Goal: Information Seeking & Learning: Check status

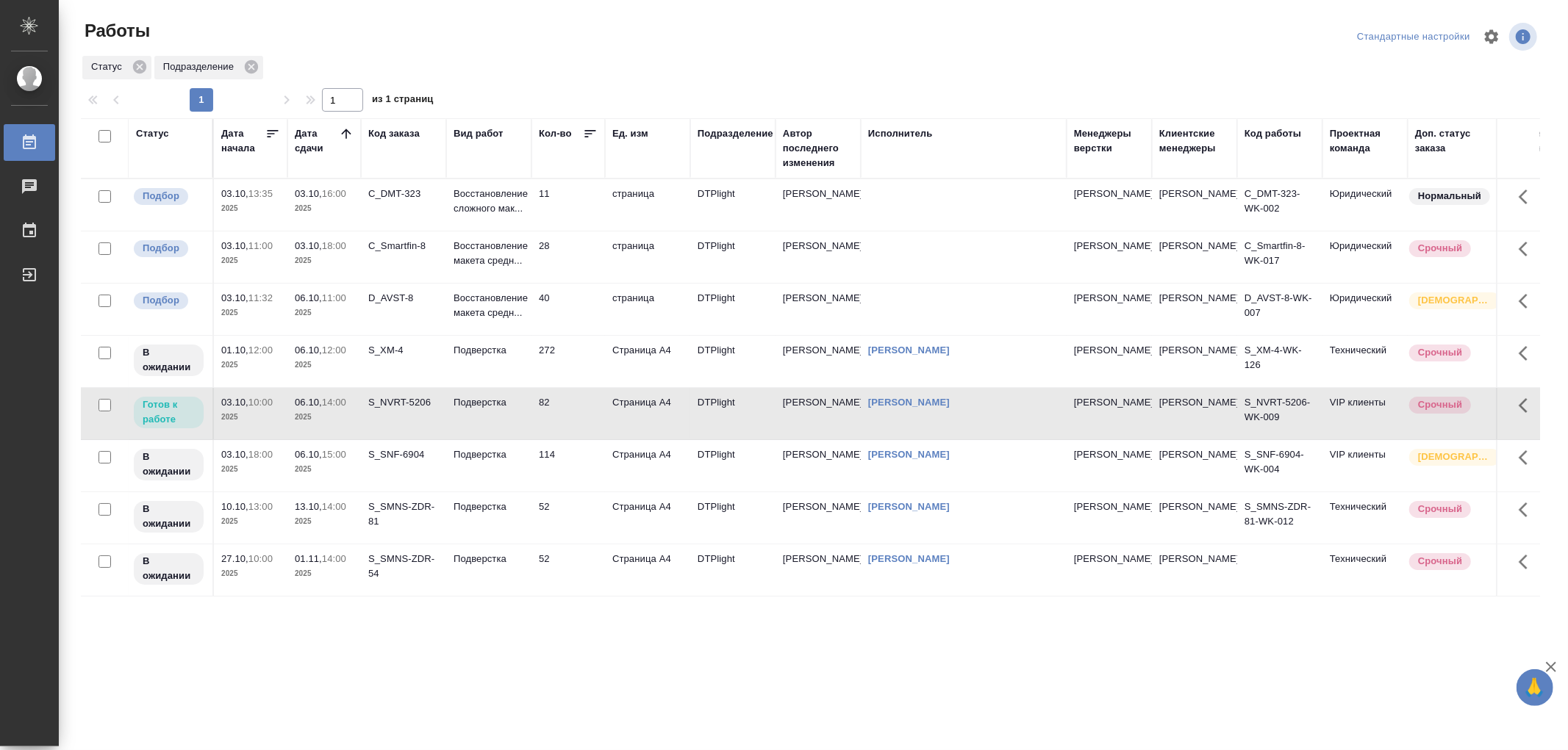
click at [488, 413] on td "Подверстка" at bounding box center [488, 414] width 86 height 51
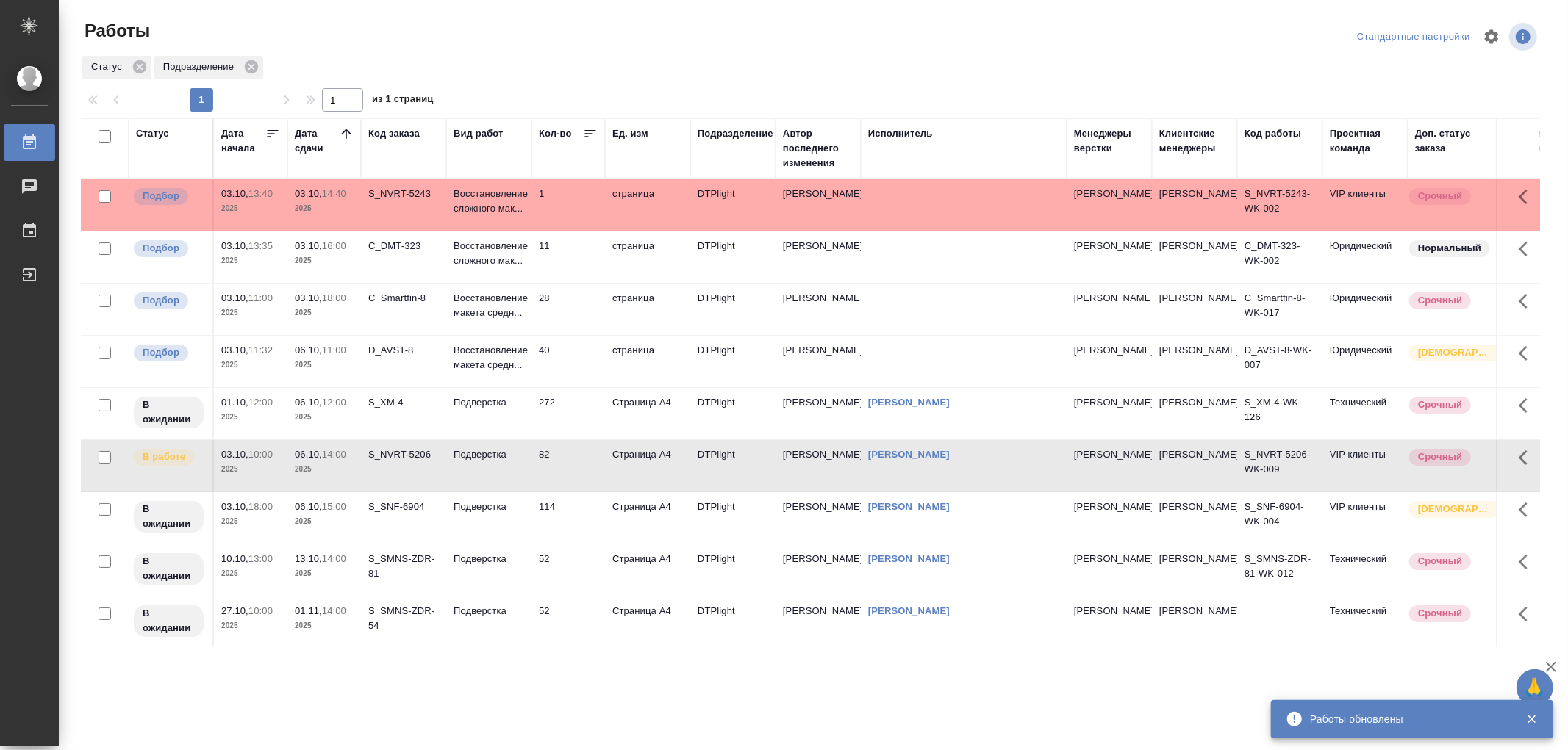
click at [498, 466] on td "Подверстка" at bounding box center [488, 466] width 86 height 51
click at [909, 397] on link "Носкова Анна Николаевна" at bounding box center [909, 403] width 82 height 11
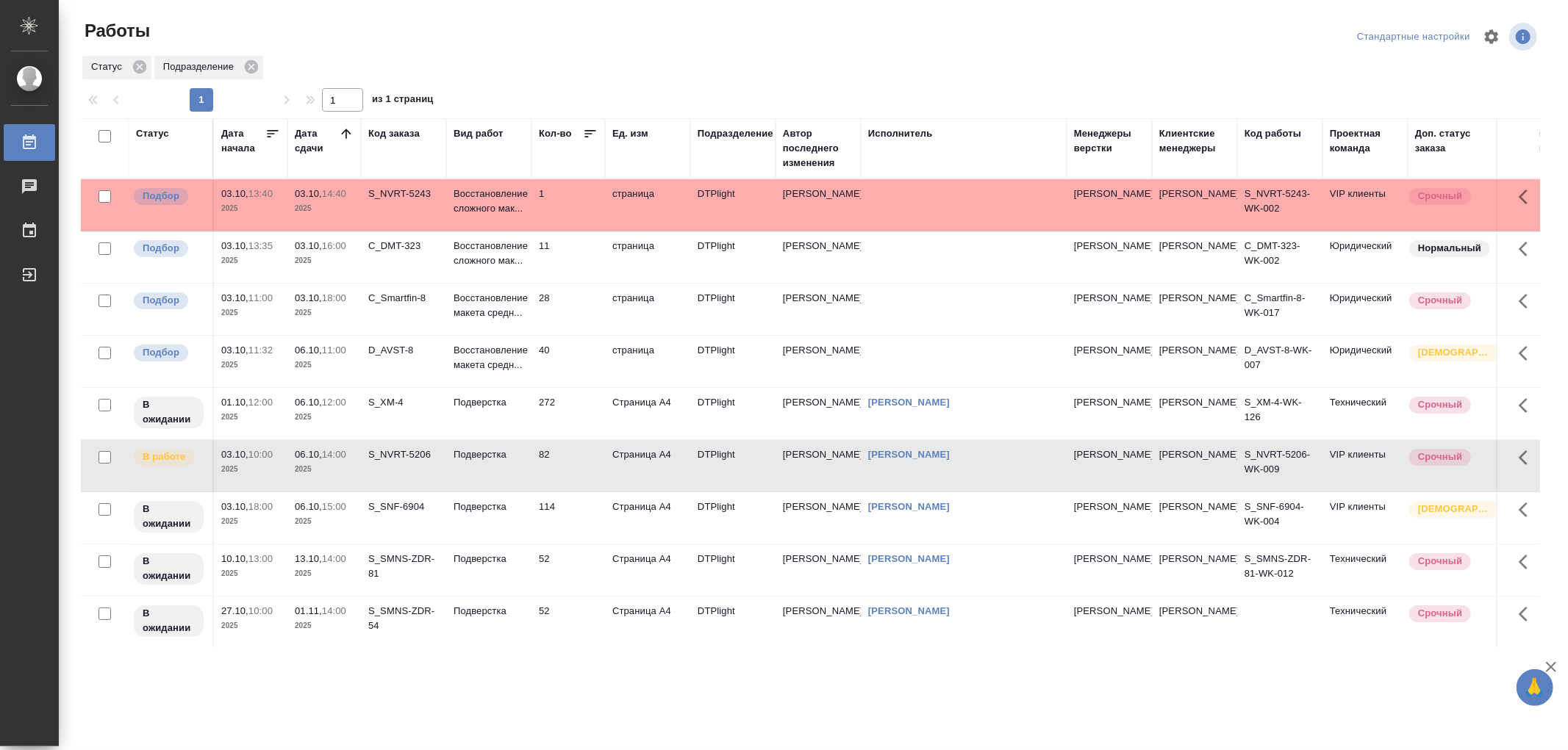
click at [494, 358] on p "Восстановление макета средн..." at bounding box center [489, 358] width 70 height 30
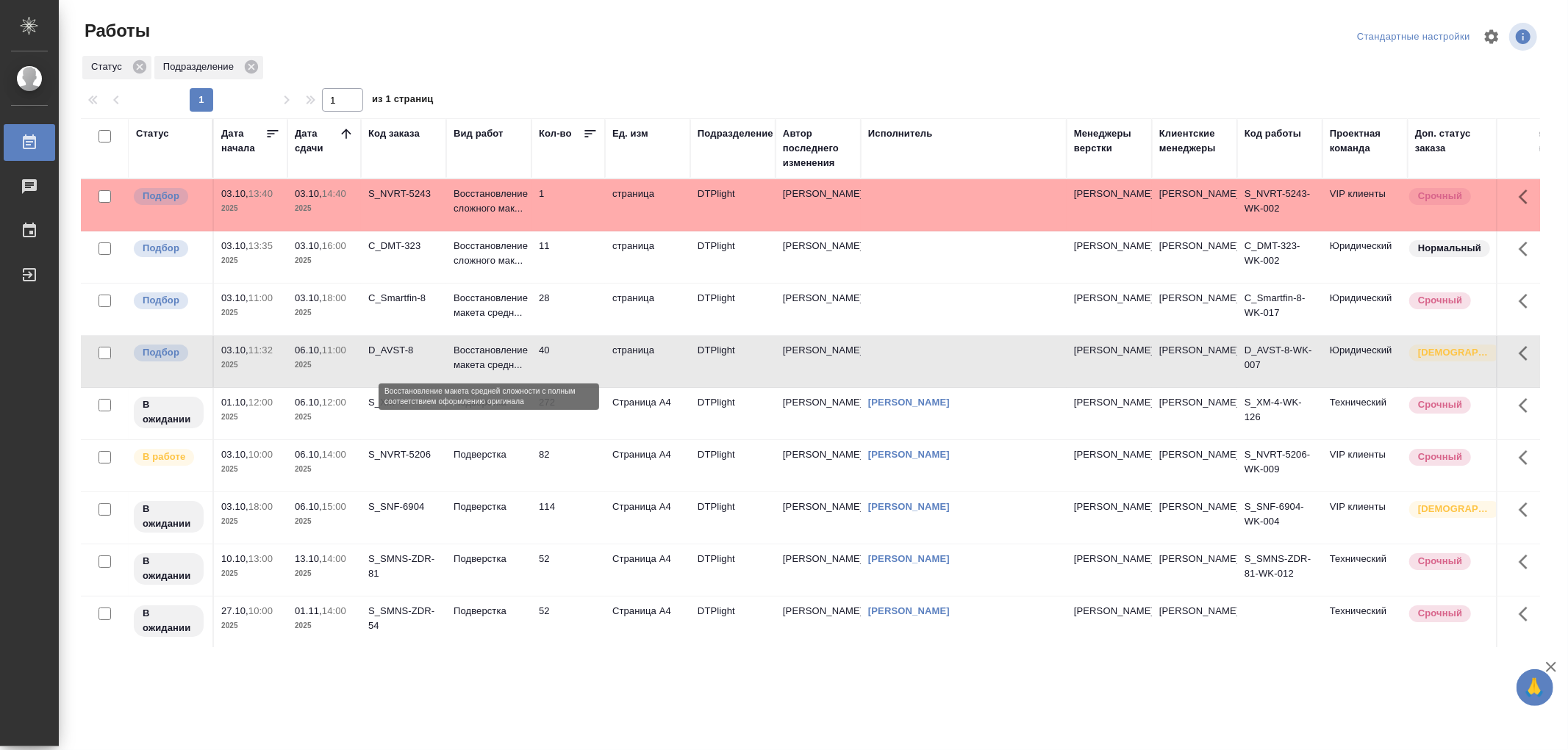
click at [494, 358] on p "Восстановление макета средн..." at bounding box center [489, 358] width 70 height 30
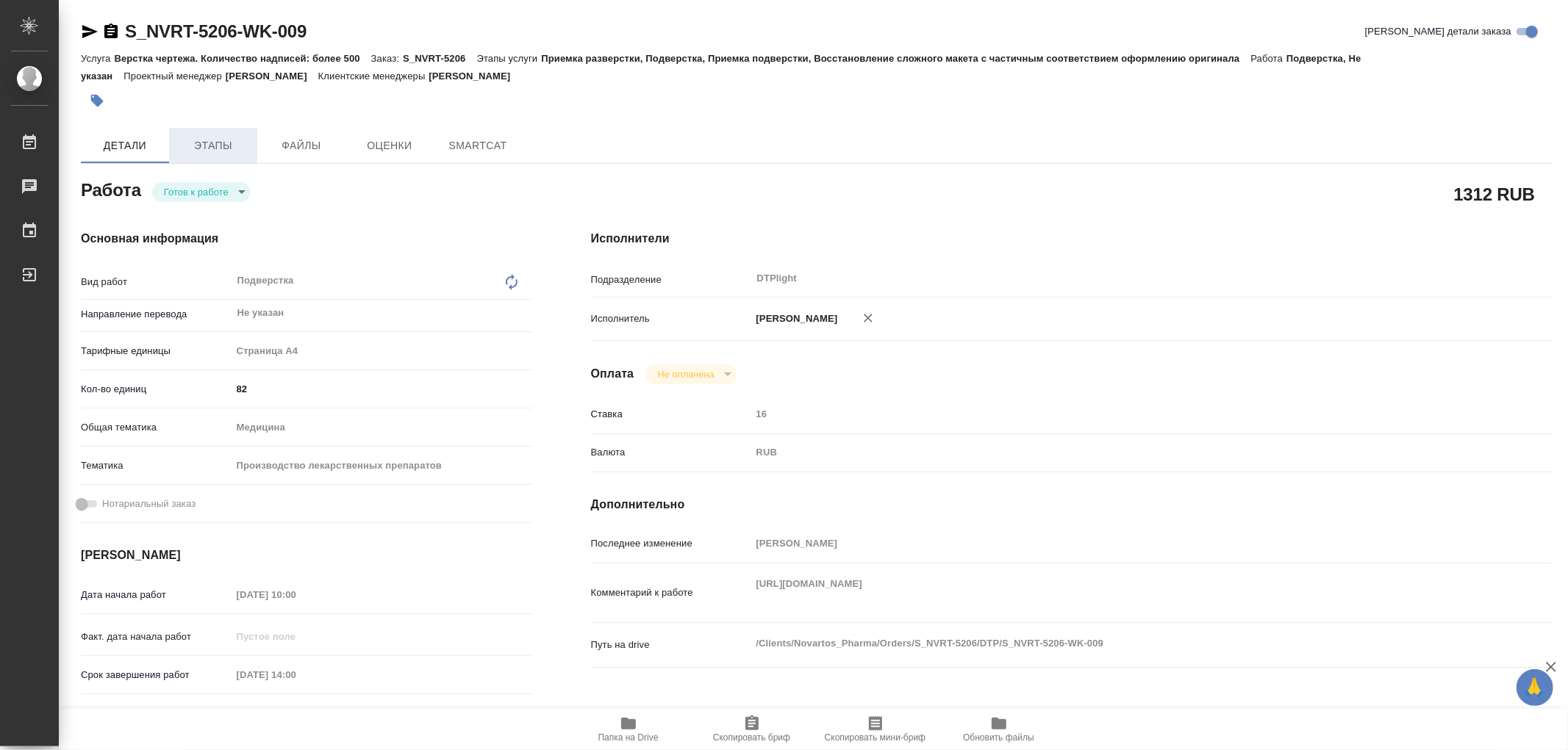
type textarea "x"
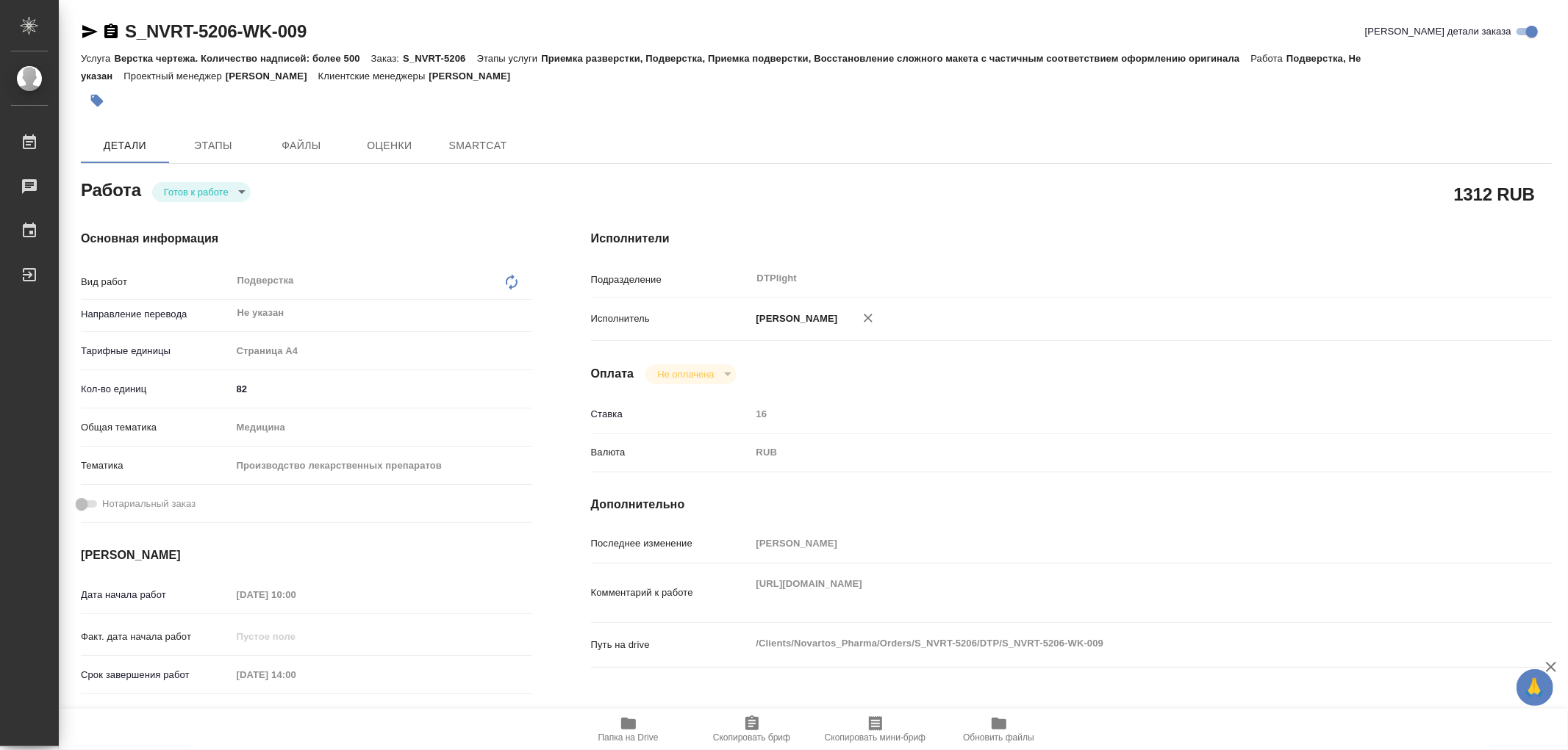
type textarea "x"
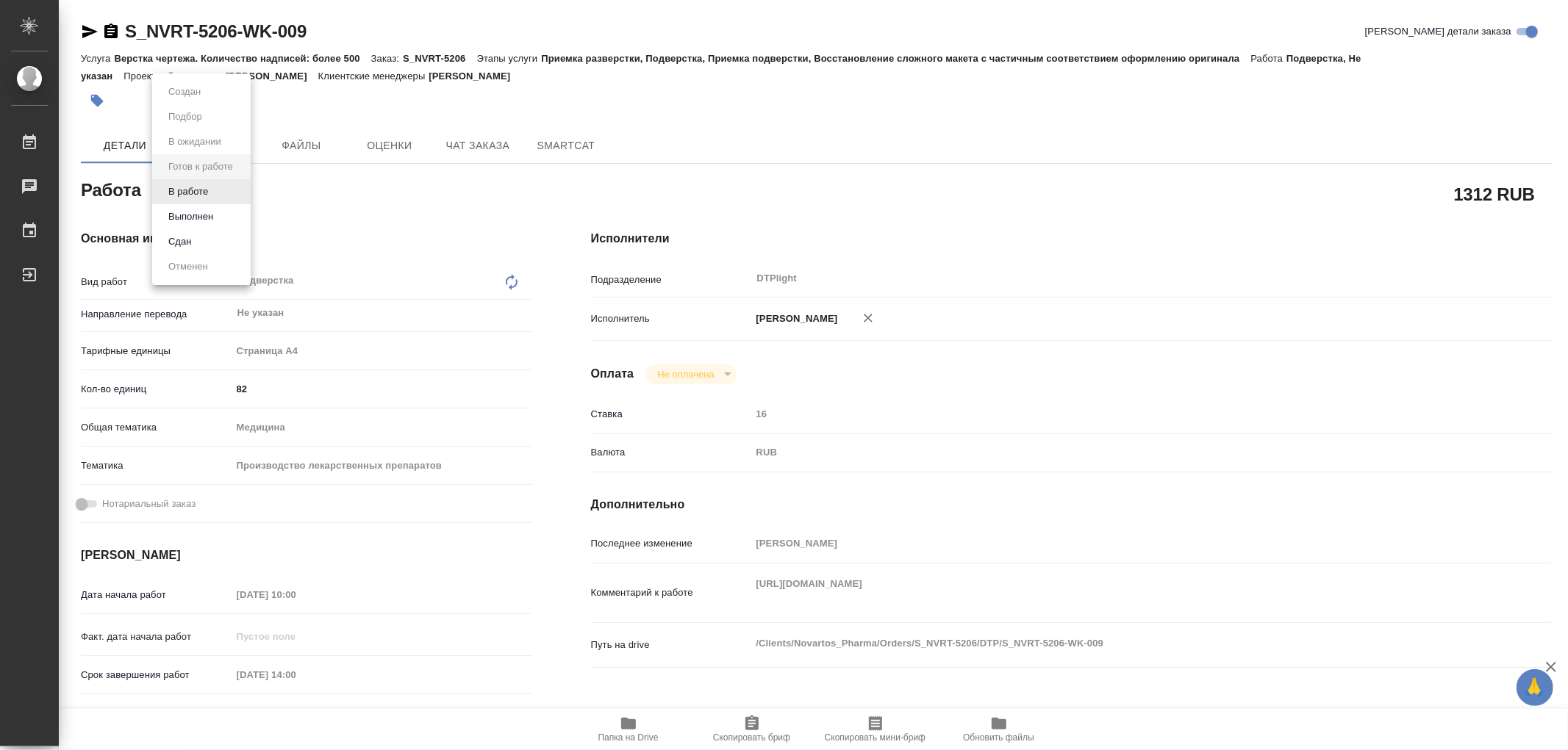
click at [197, 188] on body "🙏 .cls-1 fill:#fff; AWATERA Работы Чаты График Выйти S_NVRT-5206-WK-009 Кратко …" at bounding box center [784, 375] width 1568 height 750
type textarea "x"
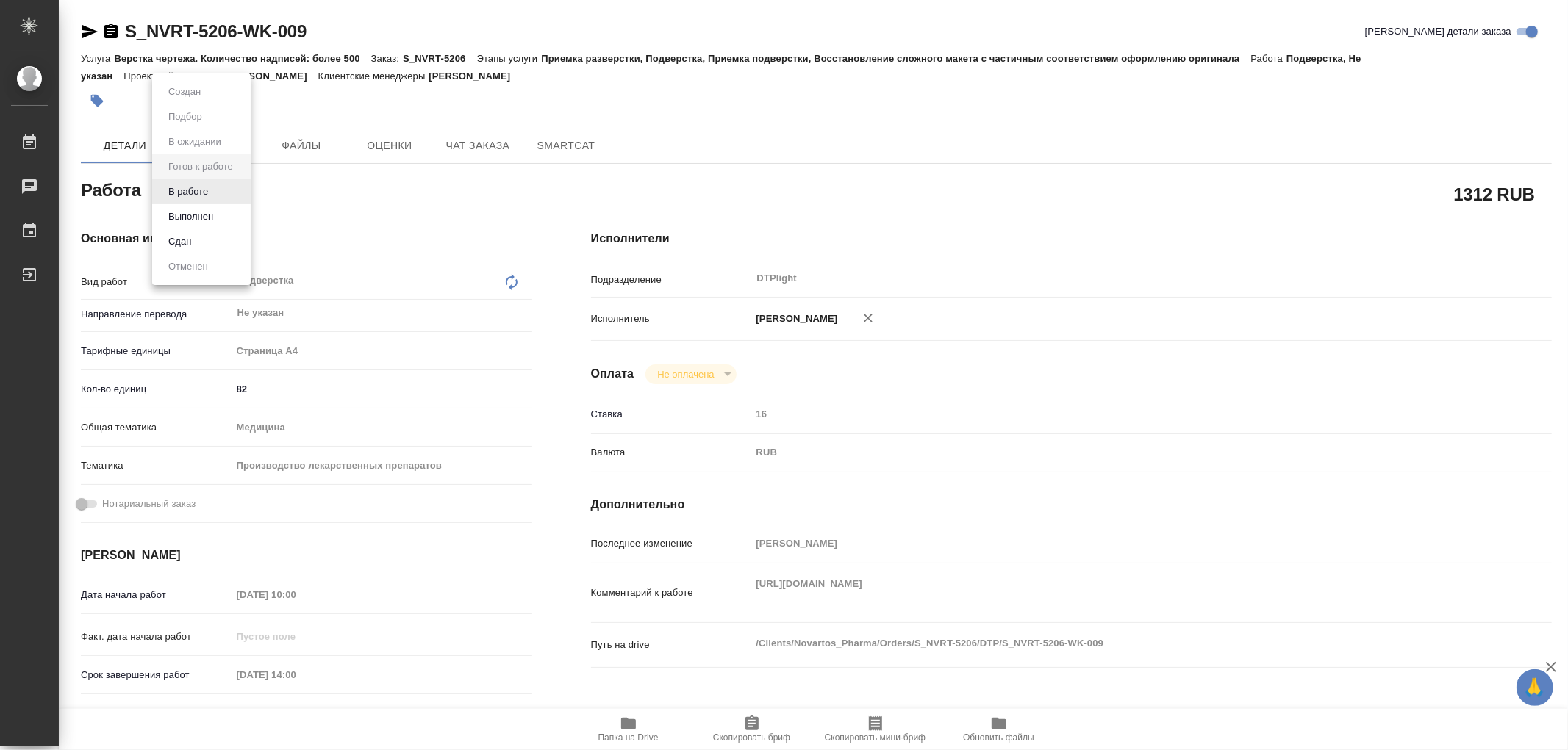
type textarea "x"
click at [197, 189] on button "В работе" at bounding box center [188, 192] width 49 height 16
type textarea "x"
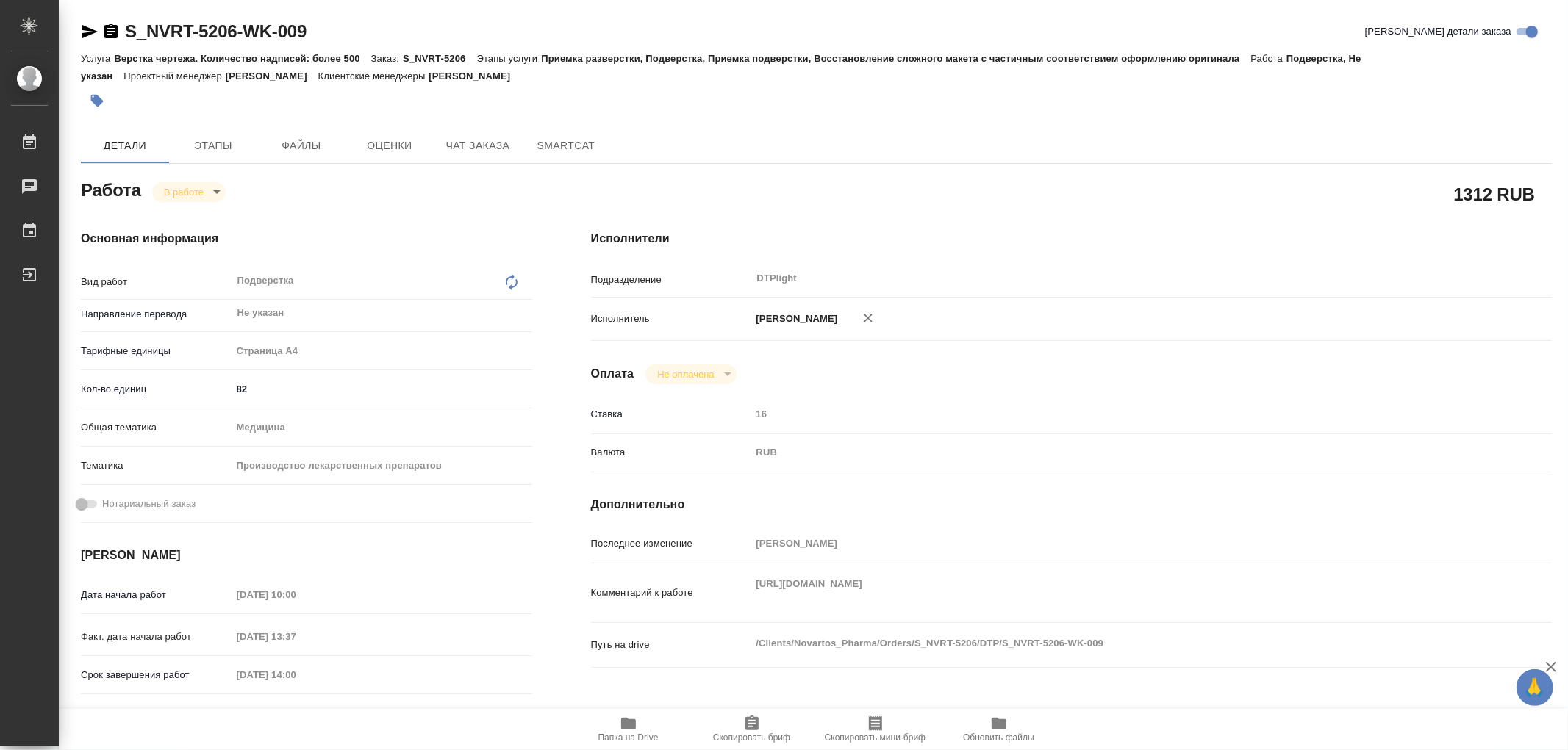
type textarea "x"
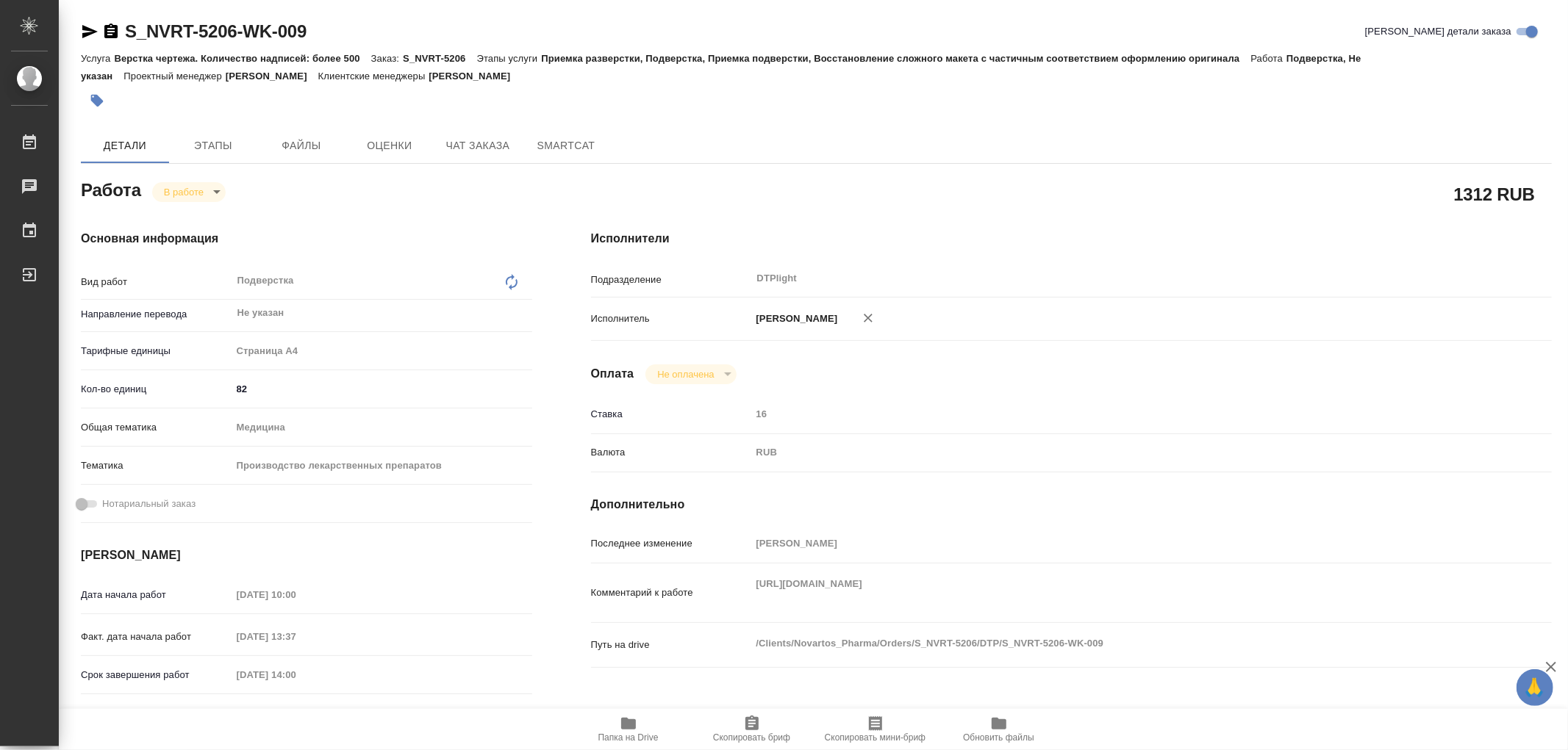
type textarea "x"
drag, startPoint x: 745, startPoint y: 614, endPoint x: 1377, endPoint y: 581, distance: 632.9
click at [1377, 581] on div "Последнее изменение Носкова Анна Комментарий к работе https://drive.awatera.com…" at bounding box center [1072, 608] width 961 height 154
drag, startPoint x: 766, startPoint y: 604, endPoint x: 492, endPoint y: 387, distance: 349.5
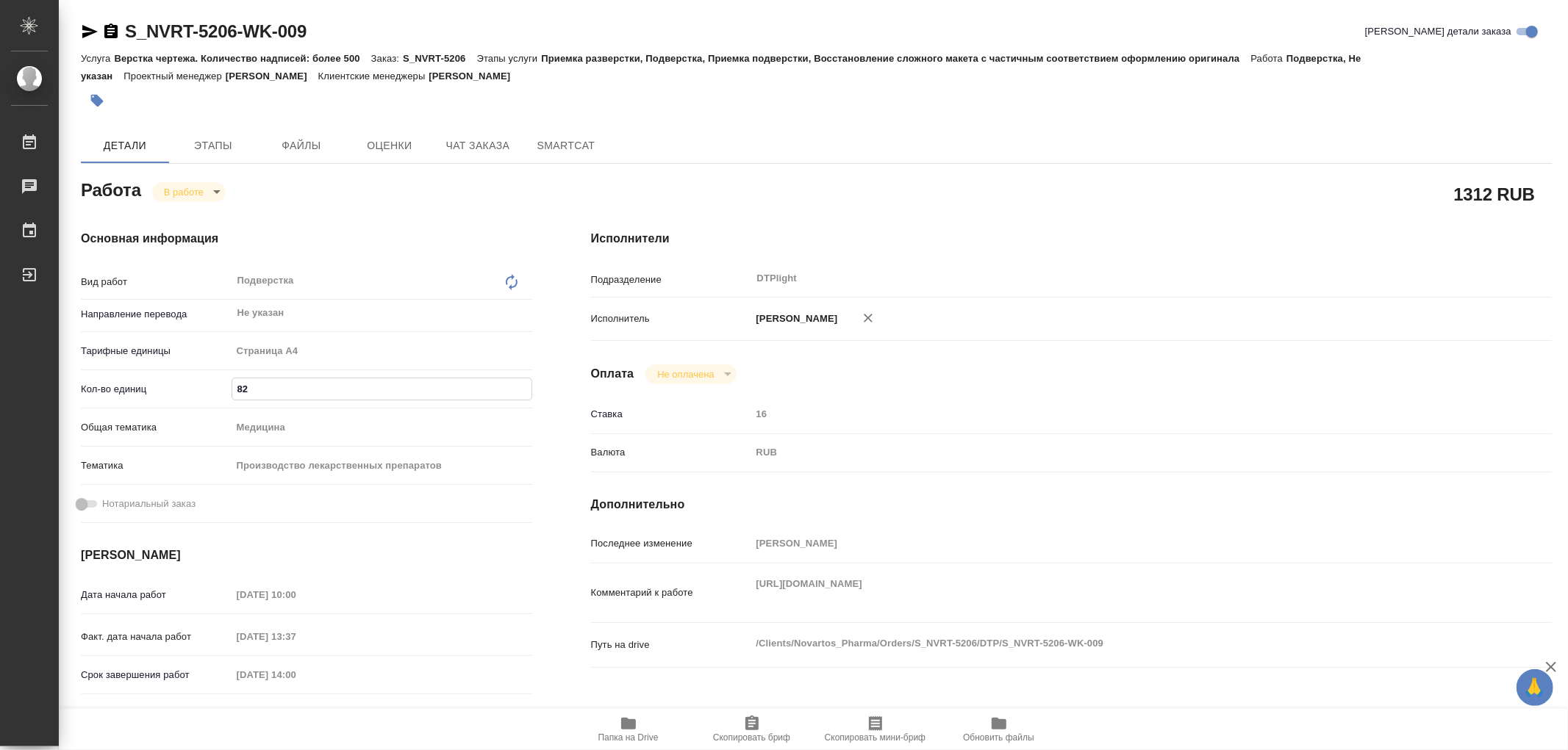
click at [492, 387] on input "82" at bounding box center [382, 389] width 299 height 22
click at [297, 154] on span "Файлы" at bounding box center [301, 145] width 70 height 18
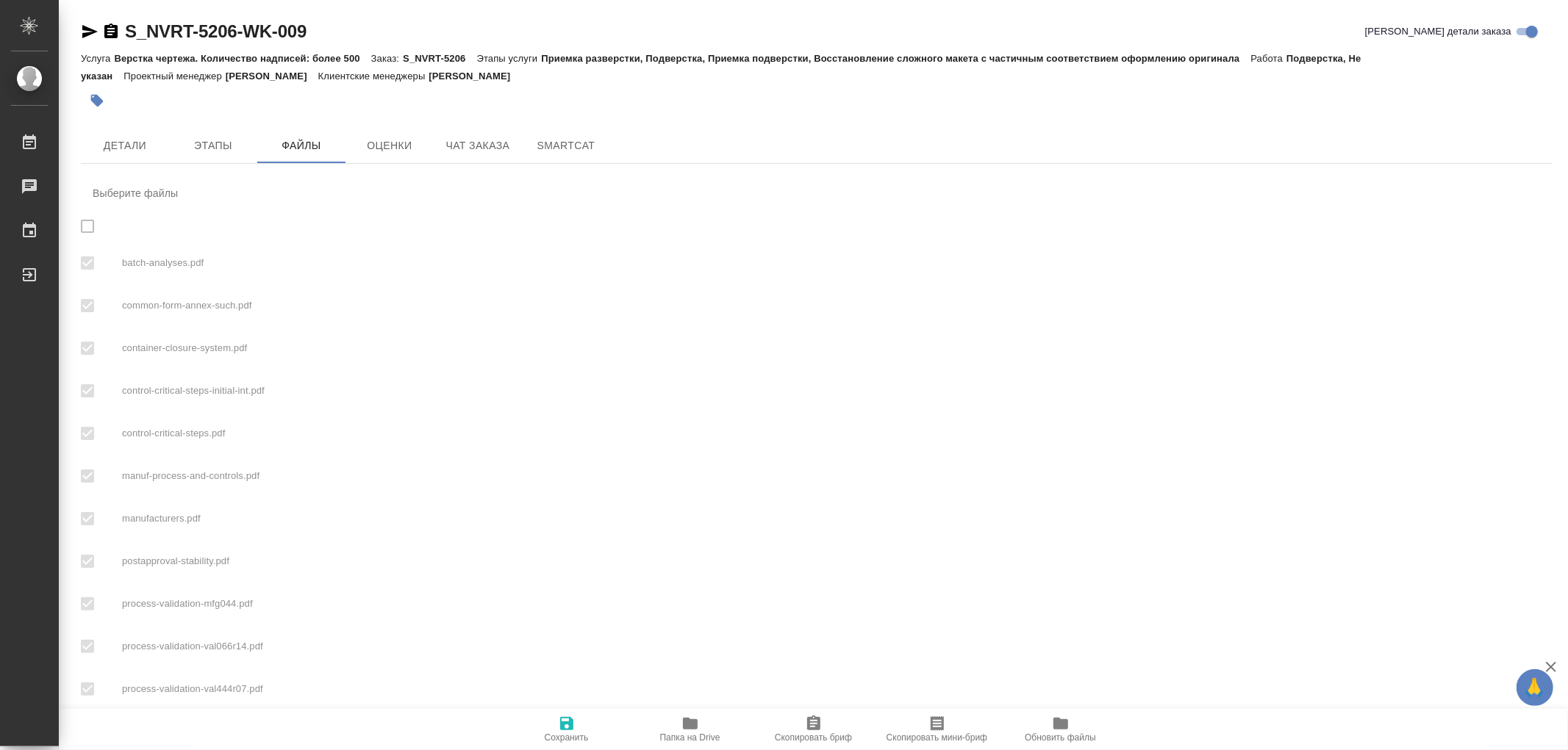
checkbox input "true"
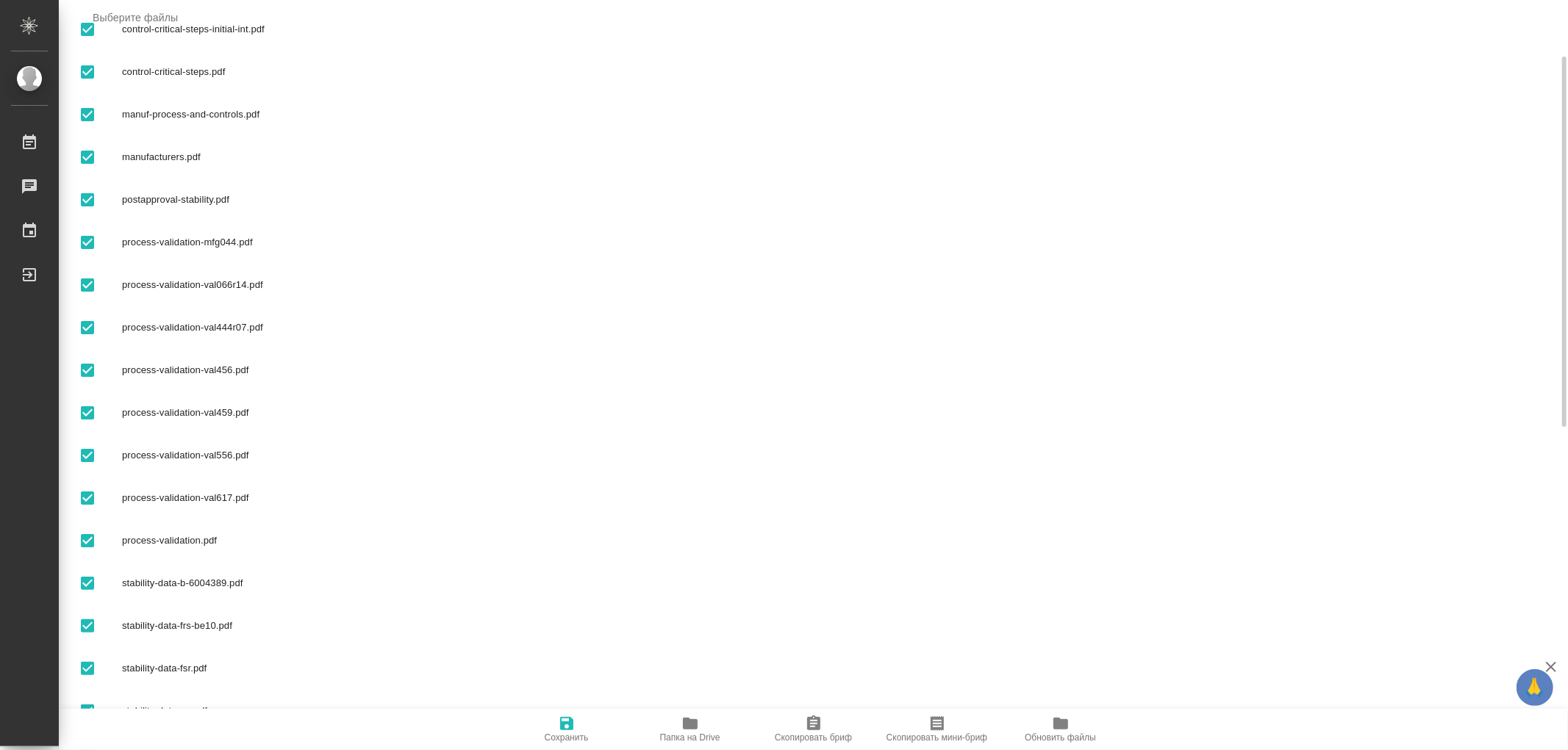
scroll to position [280, 0]
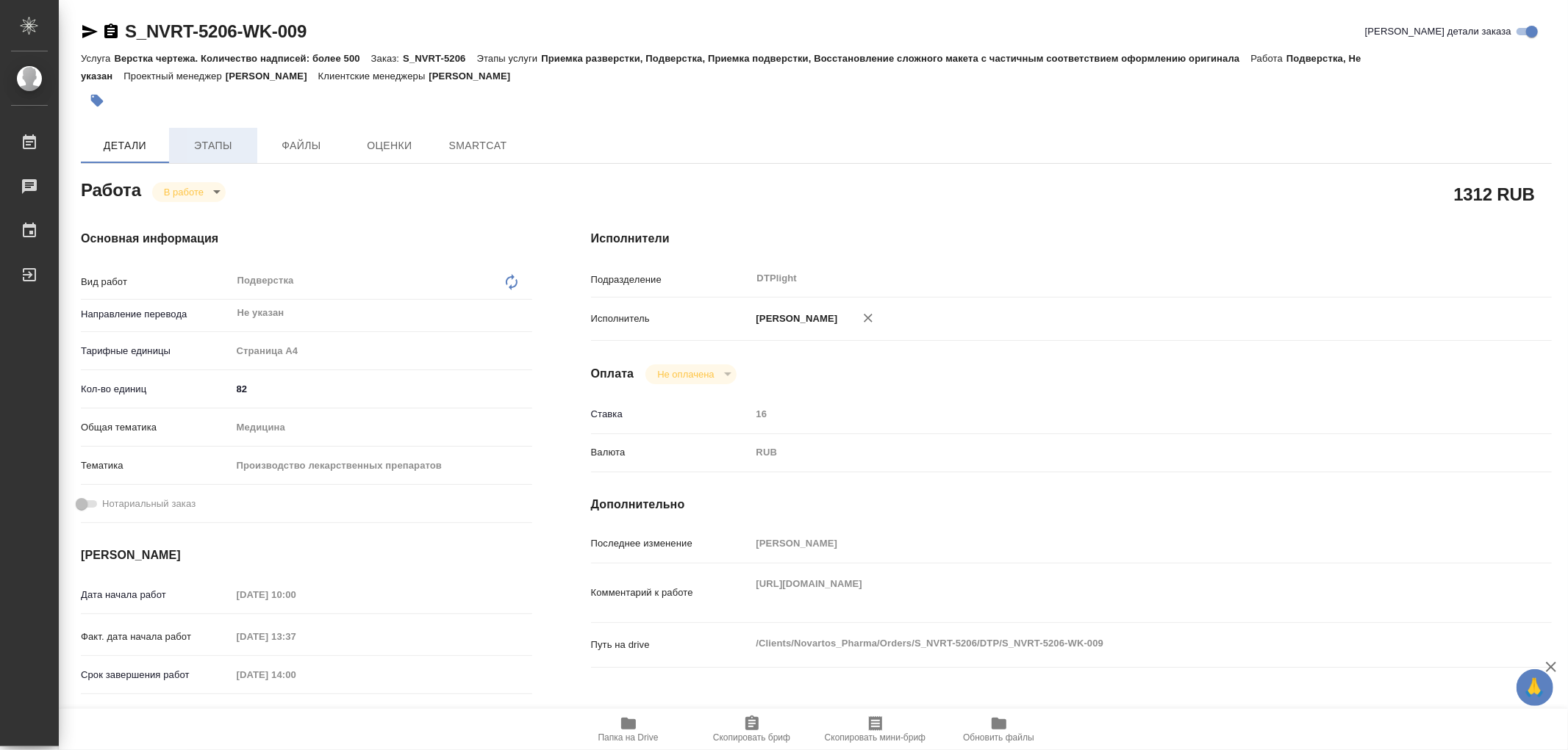
type textarea "x"
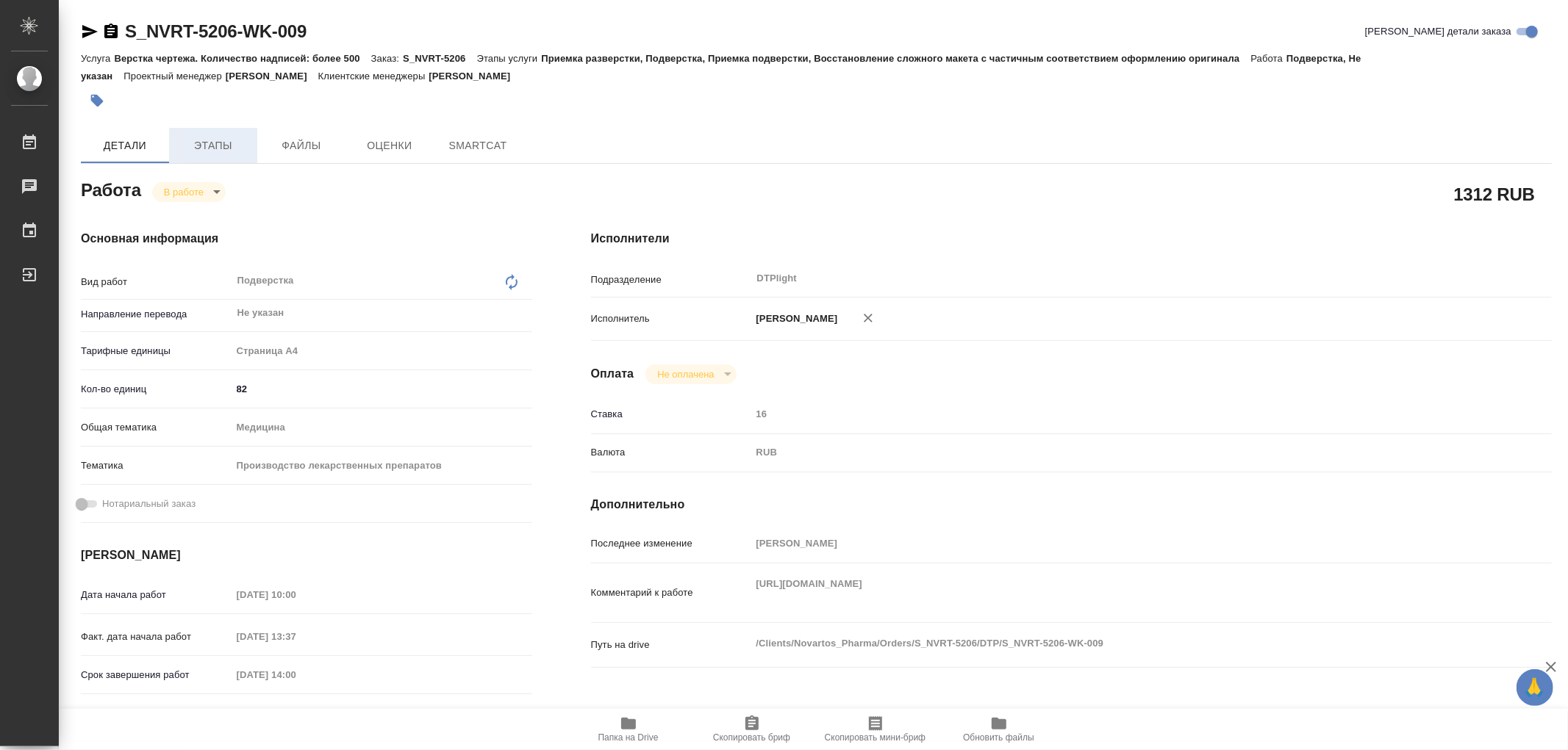
type textarea "x"
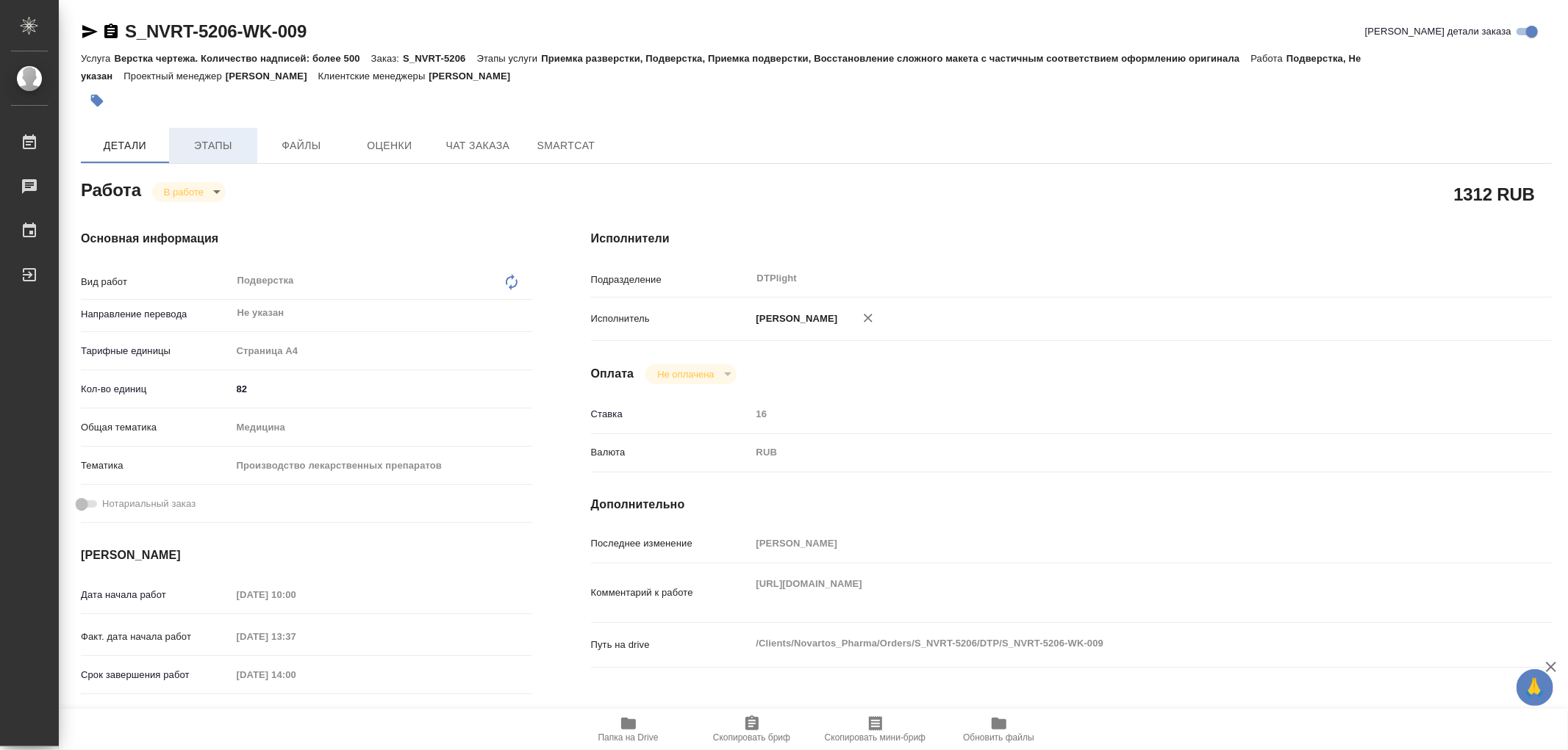
type textarea "x"
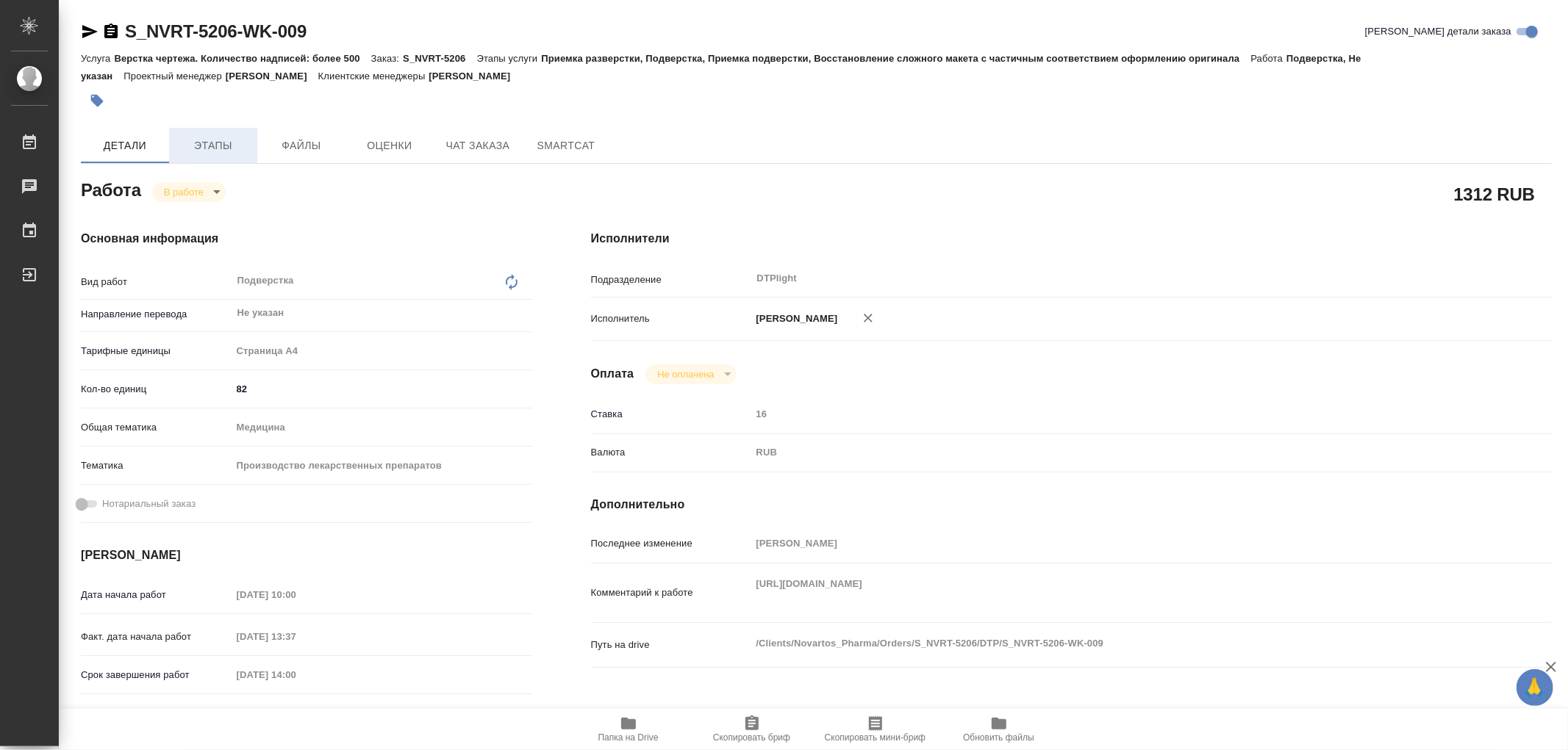
click at [201, 145] on span "Этапы" at bounding box center [213, 145] width 70 height 18
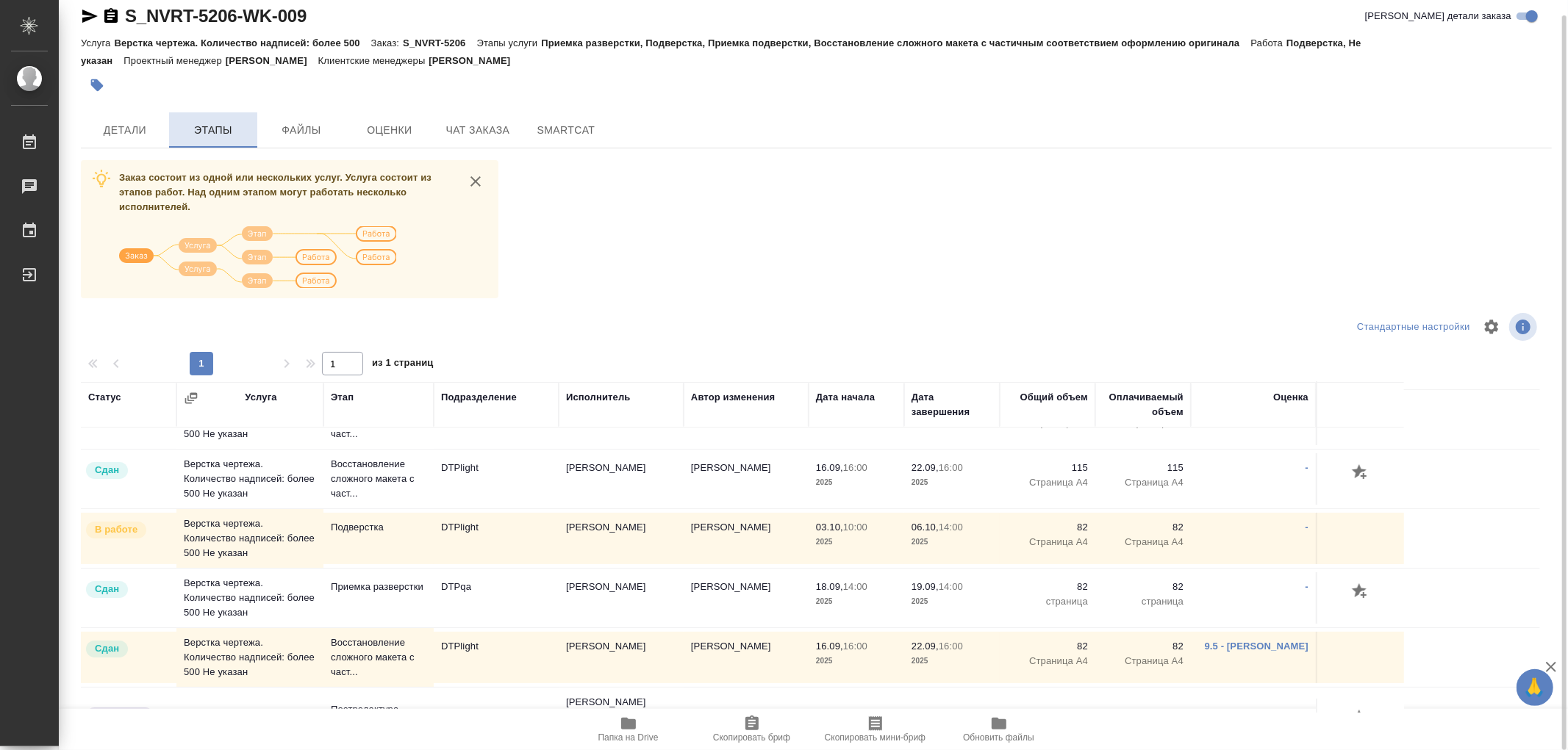
scroll to position [244, 0]
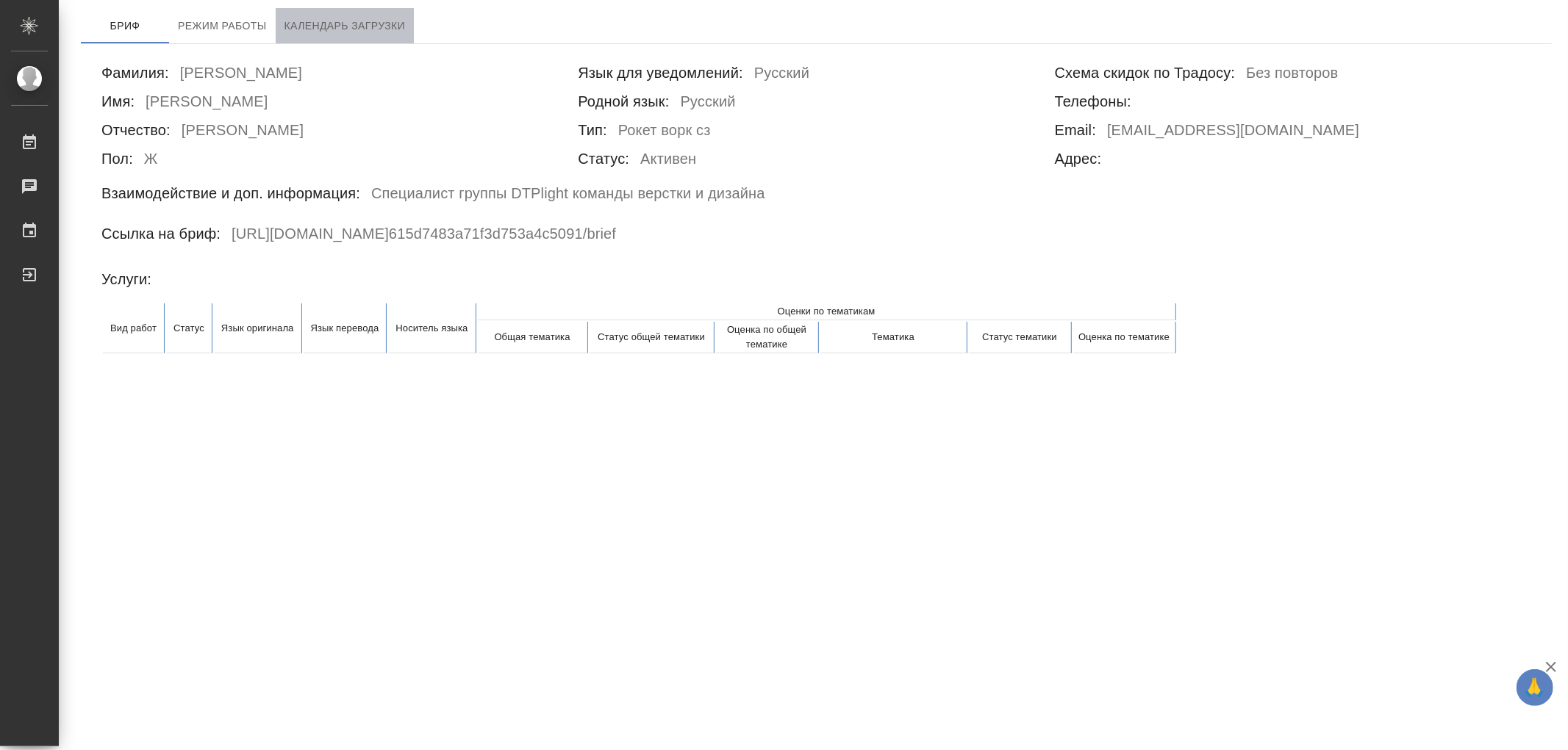
click at [388, 30] on span "Календарь загрузки" at bounding box center [345, 26] width 121 height 18
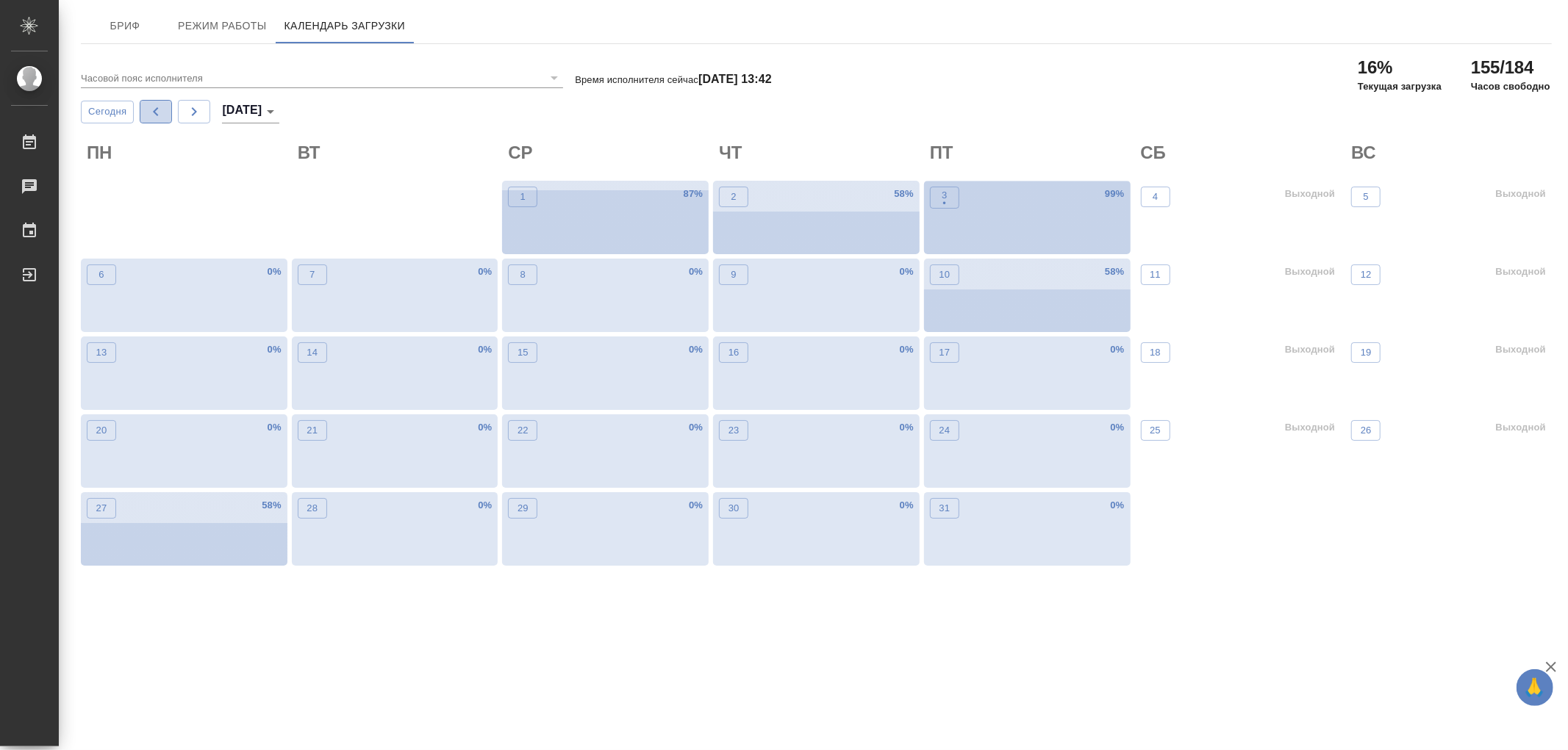
click at [143, 108] on button "button" at bounding box center [156, 111] width 32 height 23
type input "сентябрь 2025"
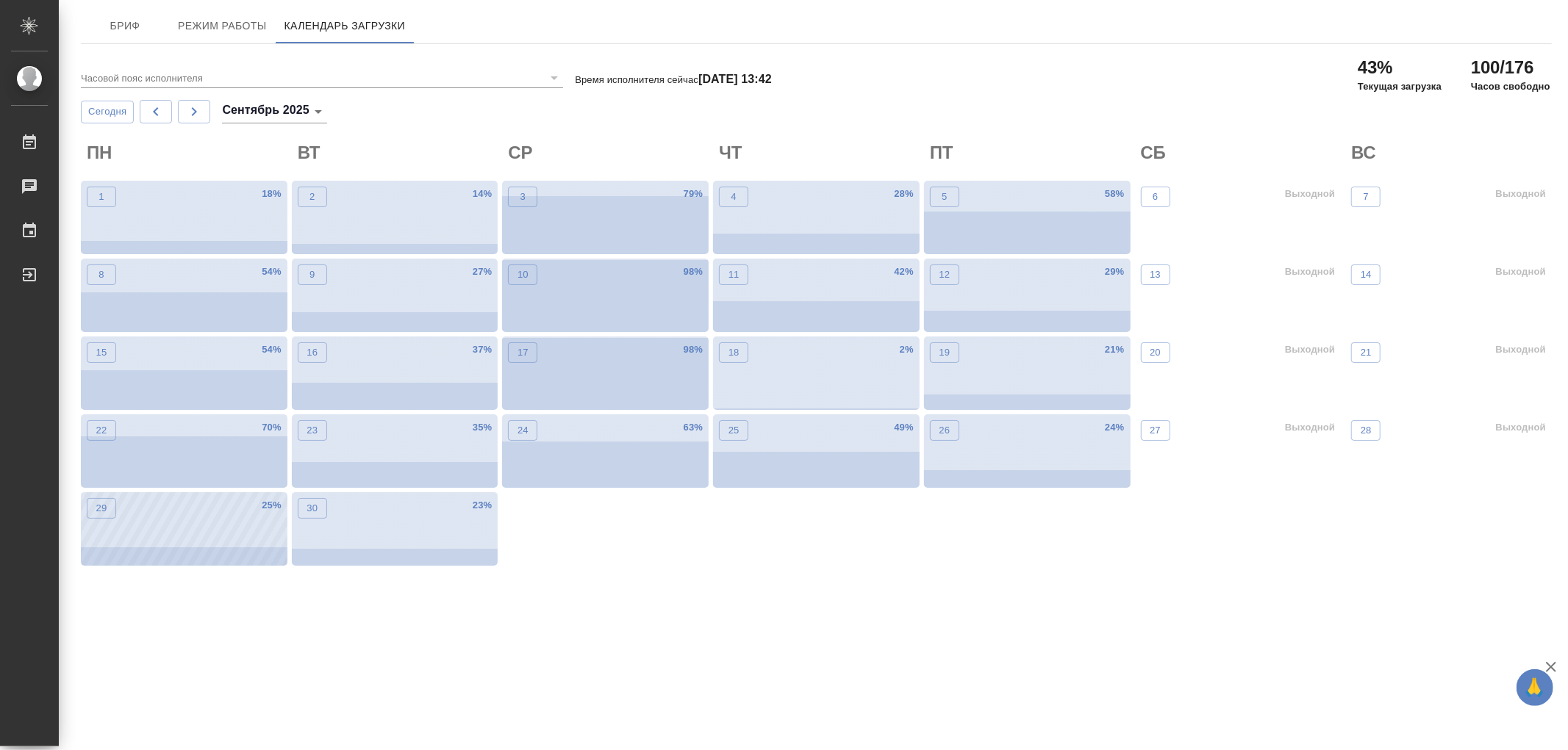
click at [226, 532] on div "29 25 %" at bounding box center [184, 529] width 207 height 73
click at [404, 442] on div "23 35 %" at bounding box center [395, 451] width 207 height 73
click at [128, 419] on div "22 70 %" at bounding box center [184, 451] width 207 height 73
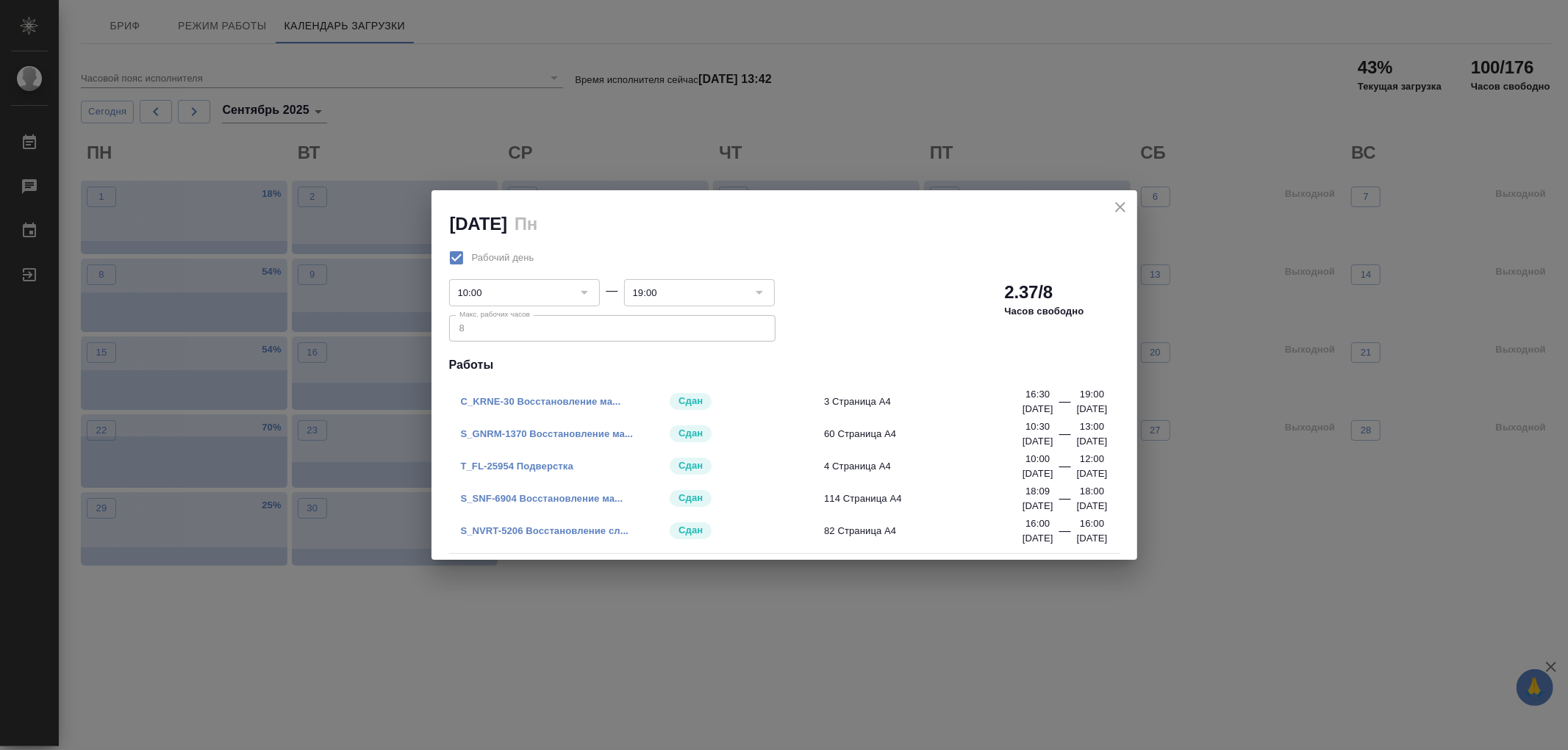
click at [544, 530] on link "S_NVRT-5206 Восстановление сл..." at bounding box center [545, 531] width 169 height 11
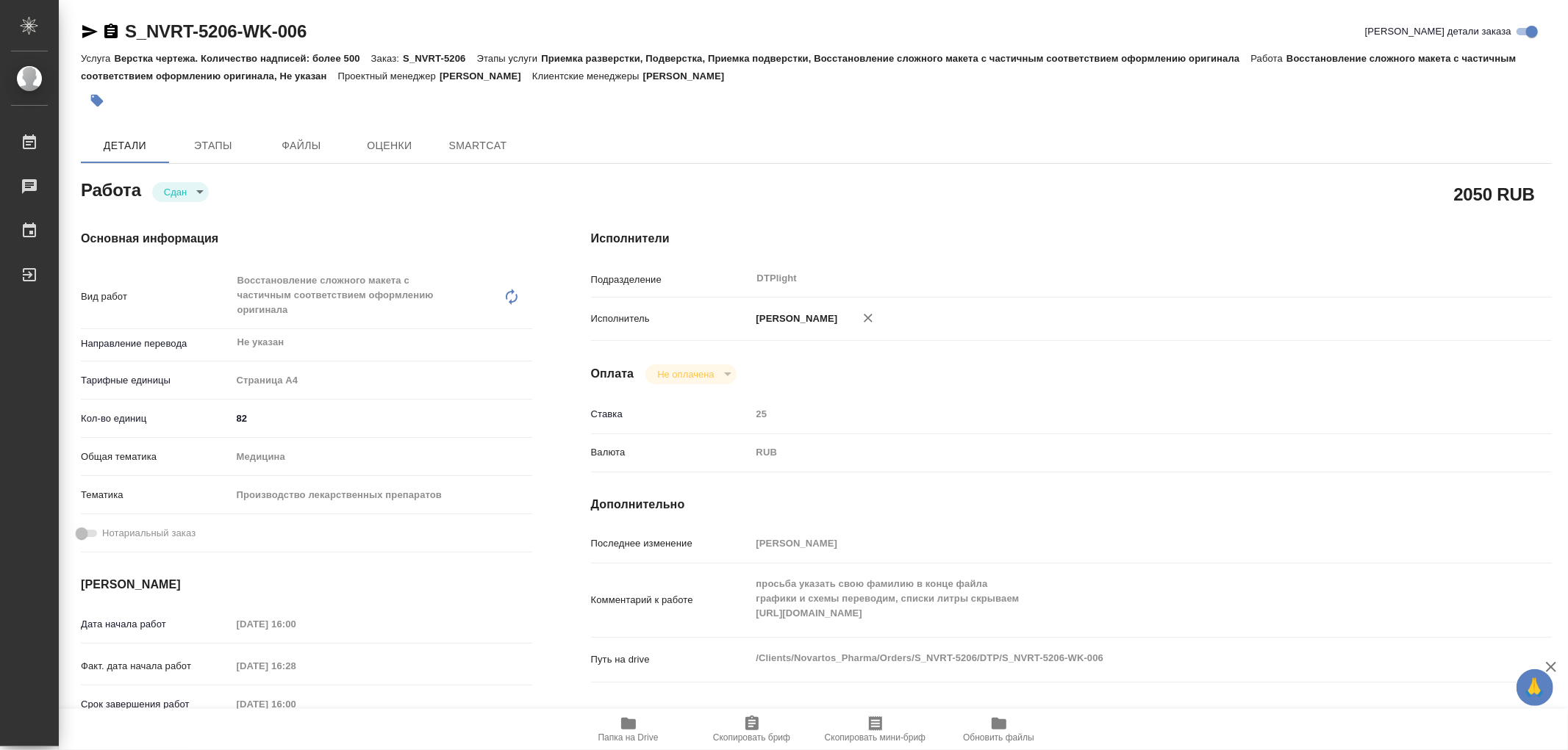
type textarea "x"
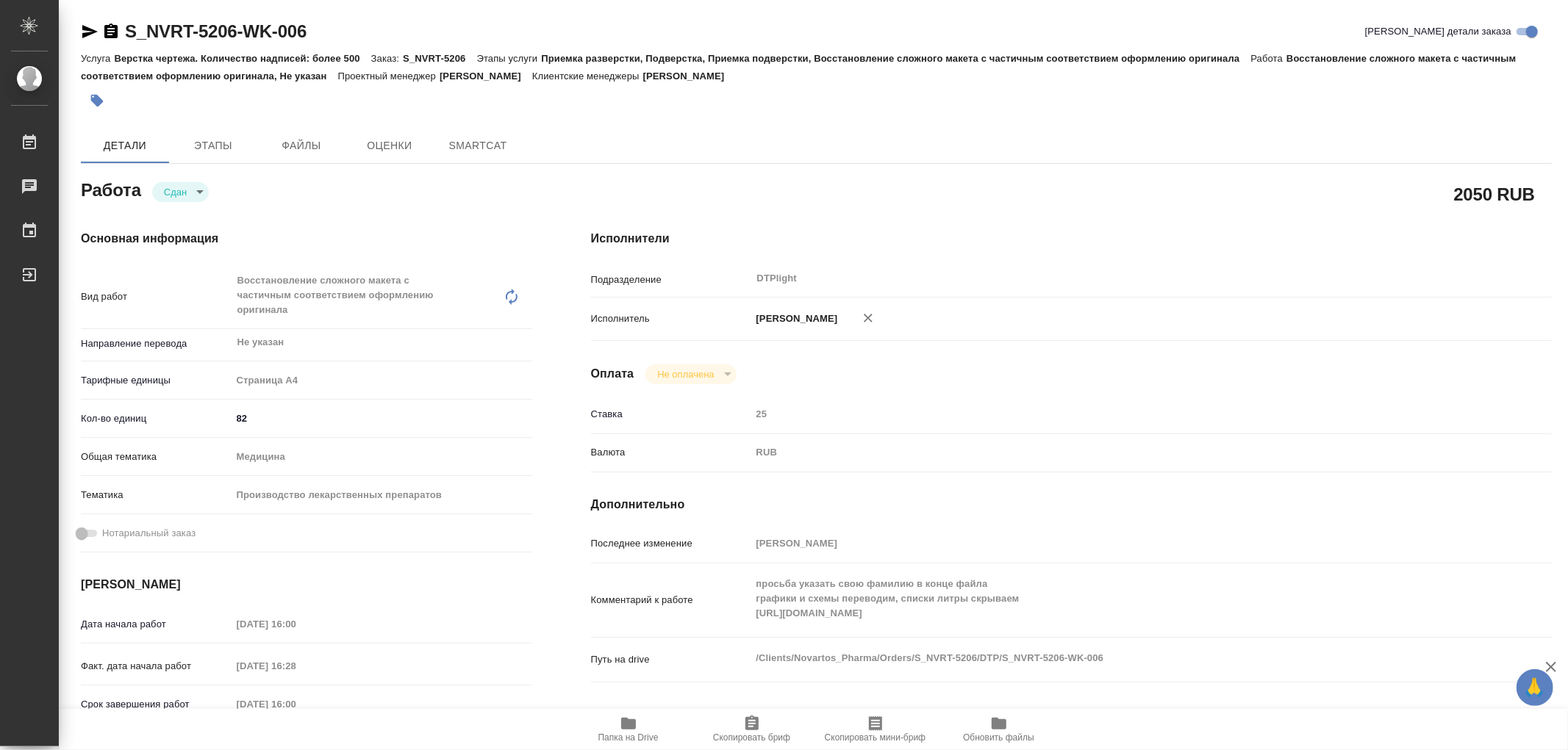
type textarea "x"
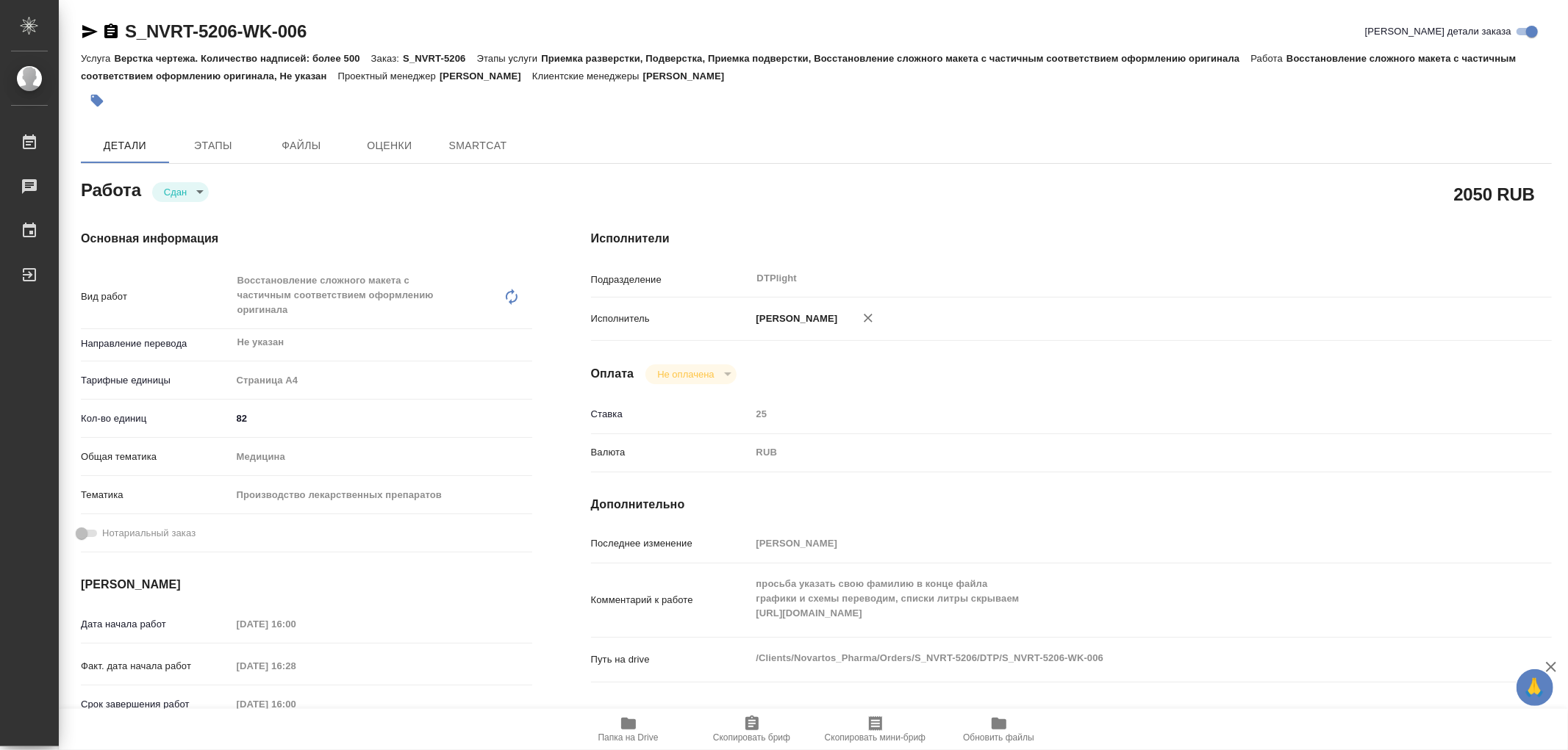
type textarea "x"
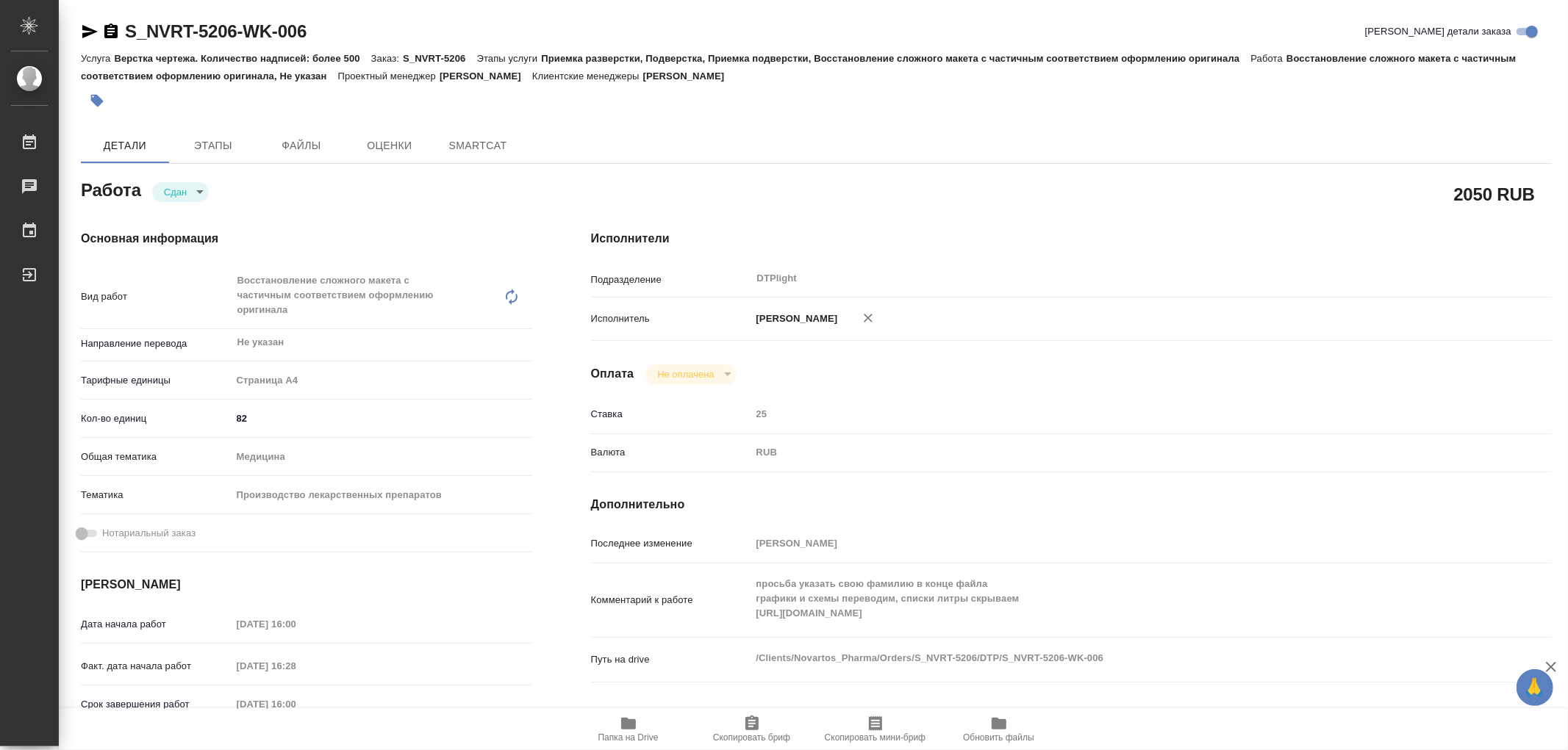
type textarea "x"
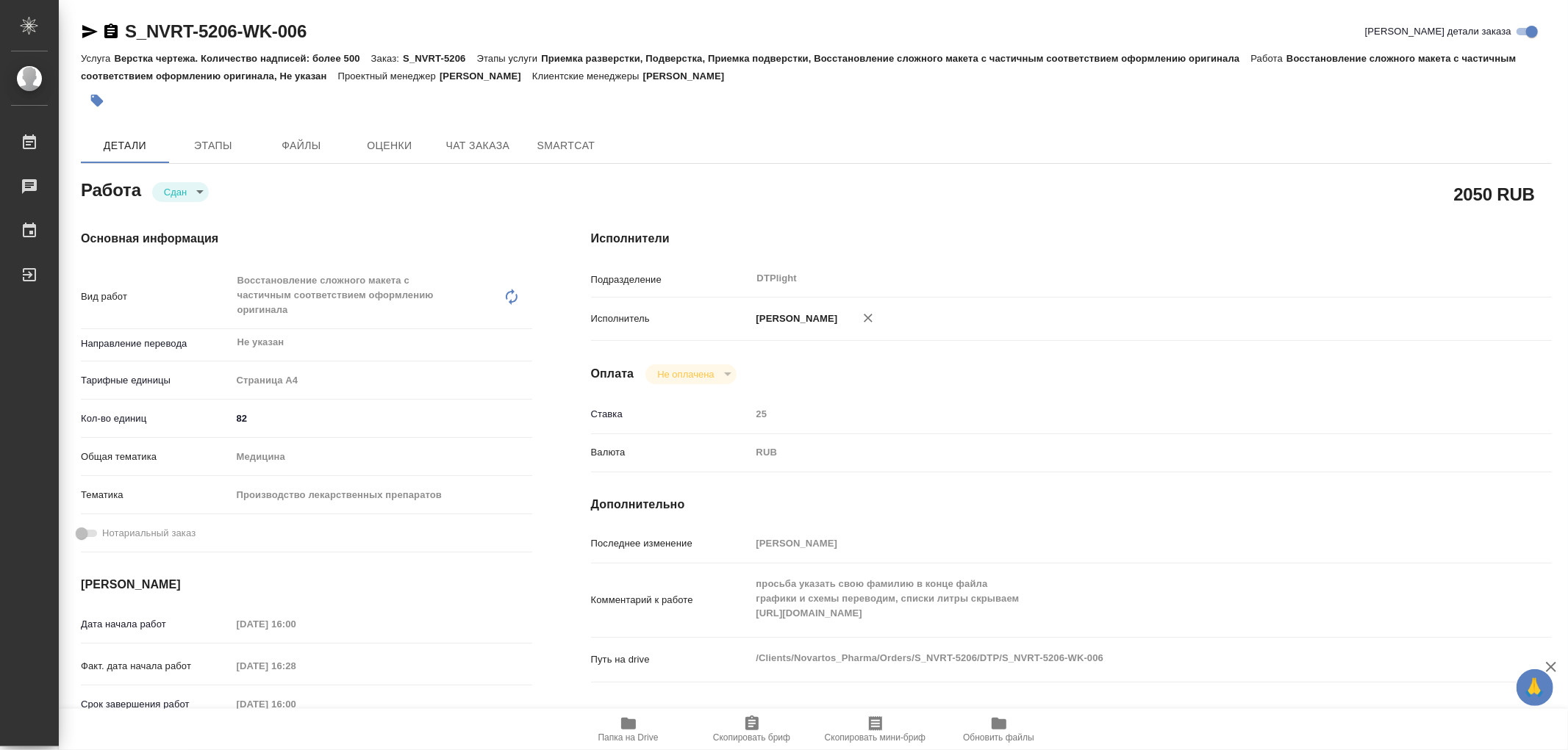
type textarea "x"
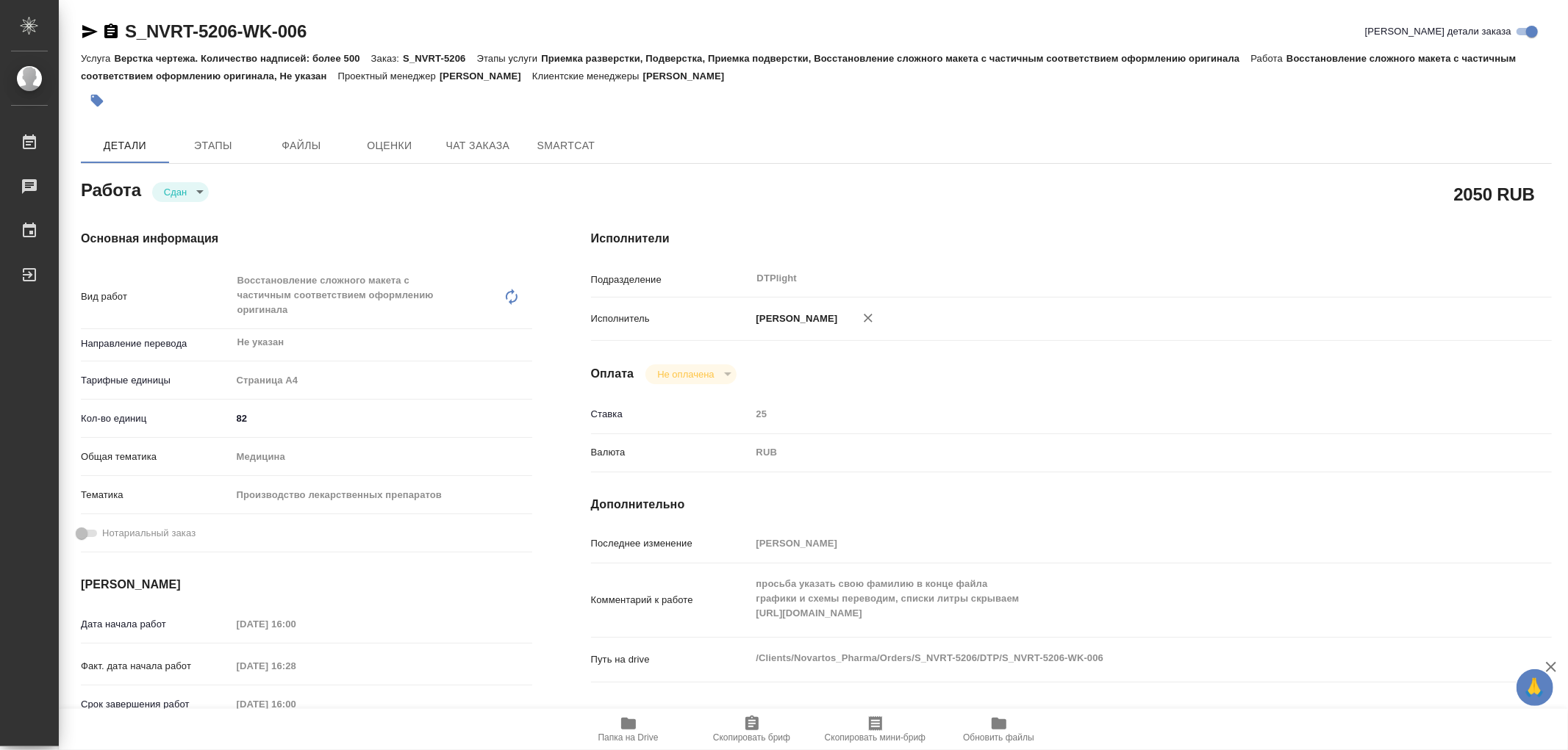
type textarea "x"
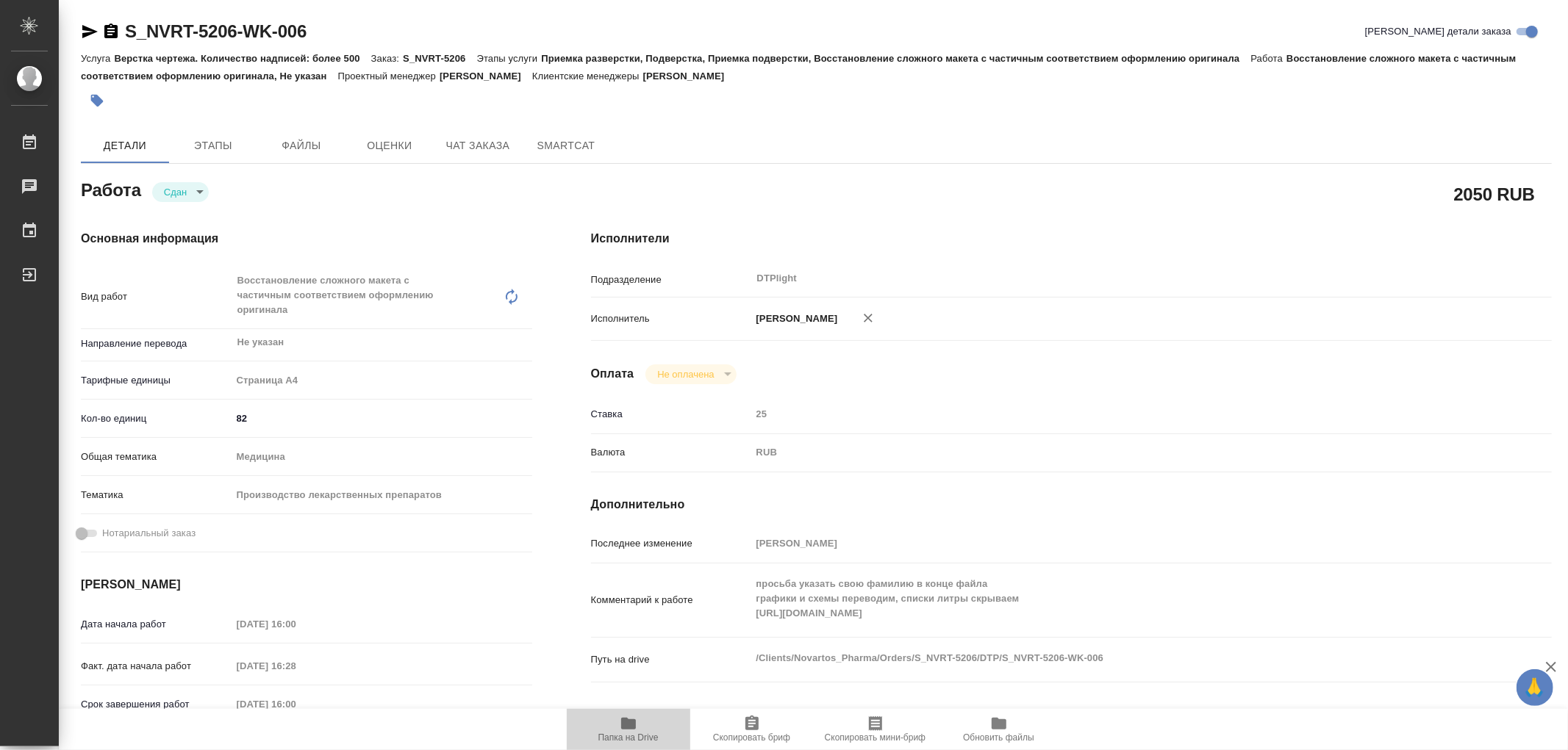
click at [632, 722] on icon "button" at bounding box center [628, 724] width 14 height 12
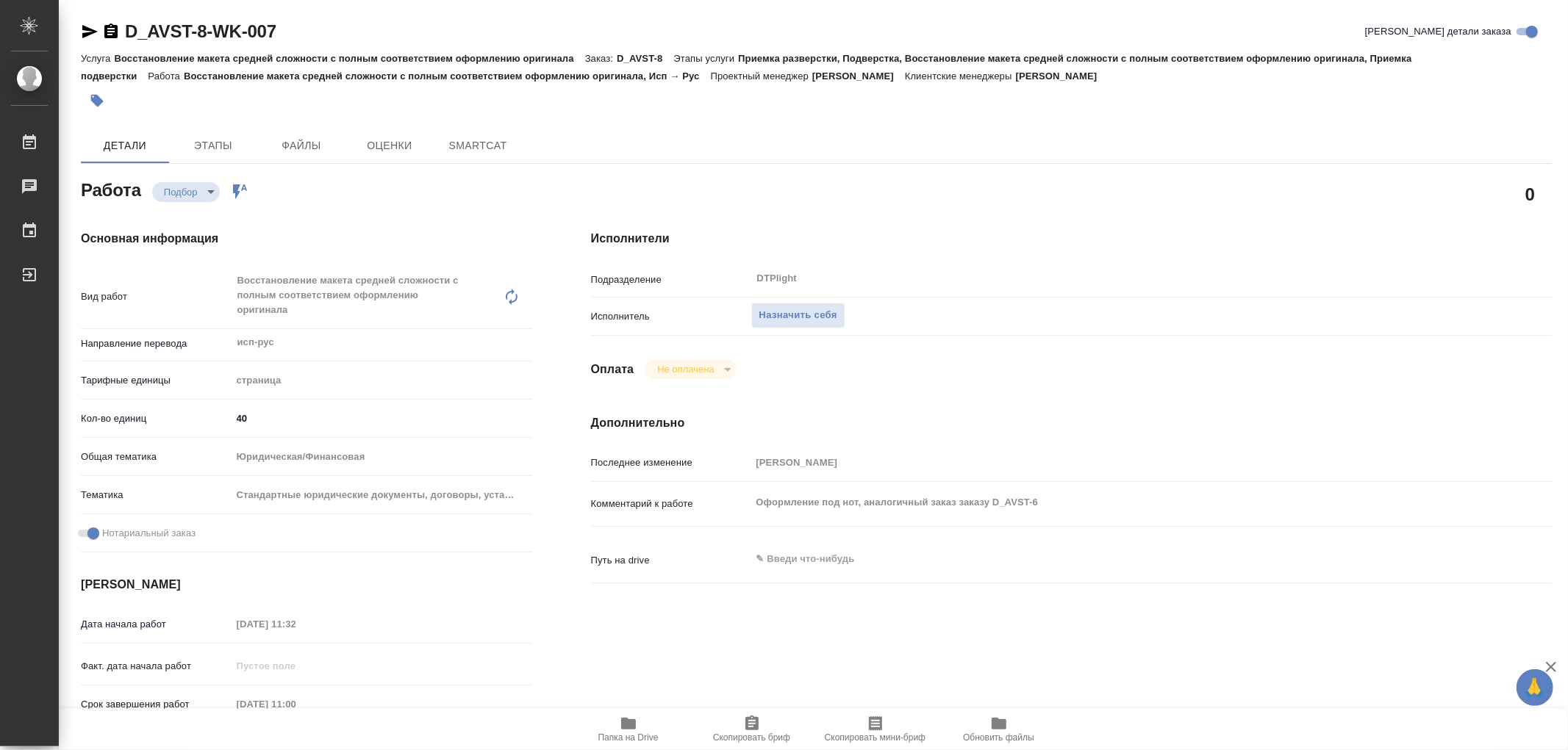
type textarea "x"
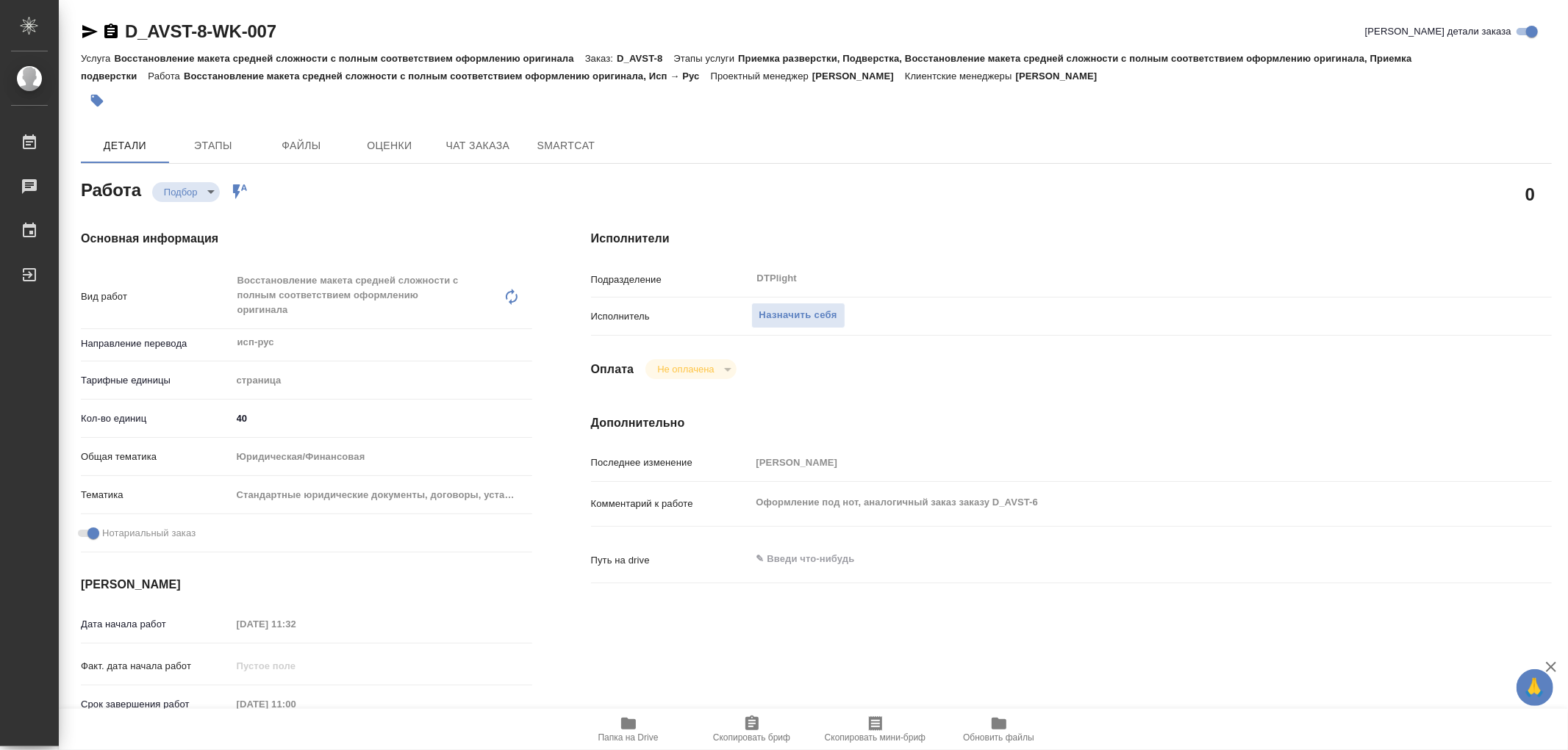
type textarea "x"
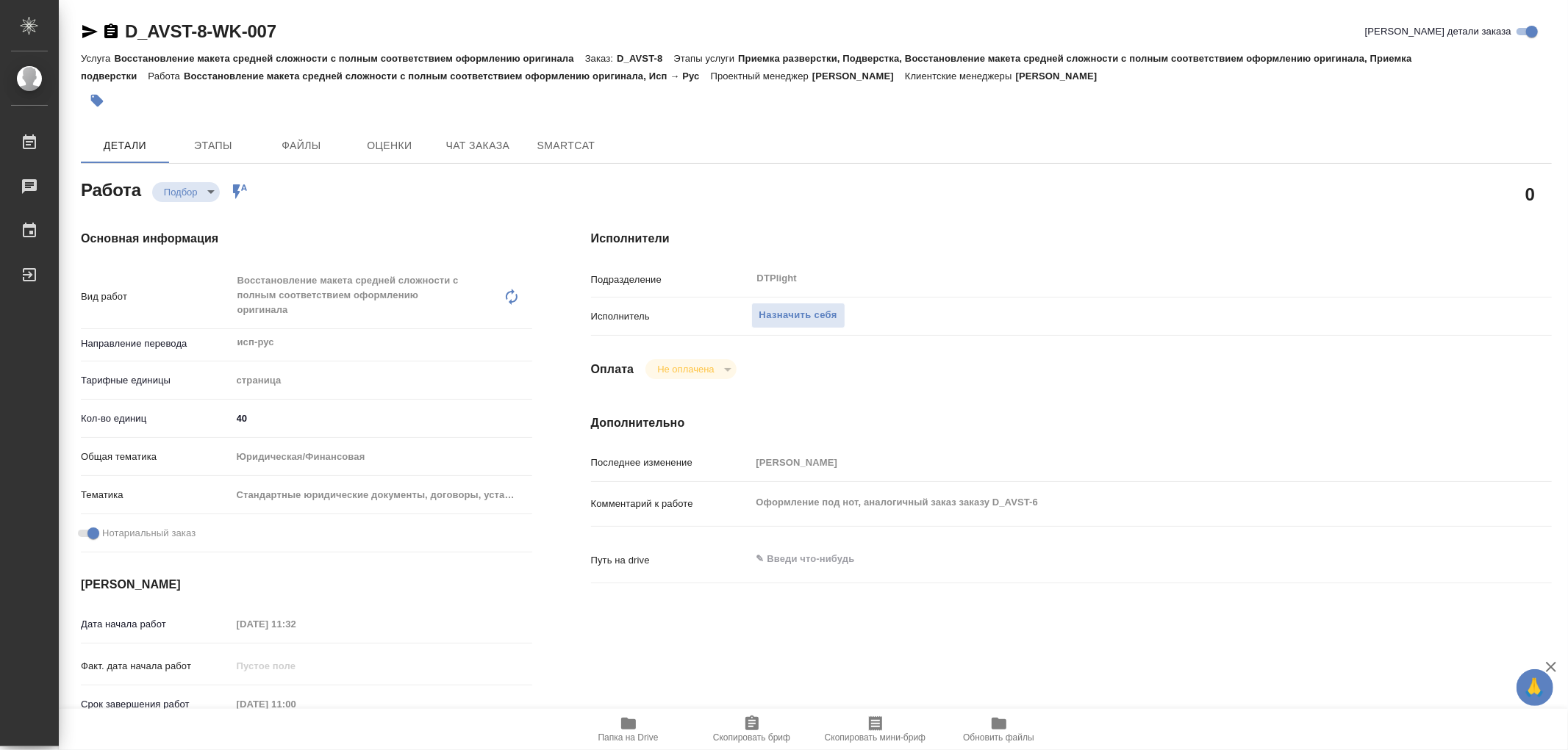
click at [625, 728] on icon "button" at bounding box center [628, 724] width 14 height 12
type textarea "x"
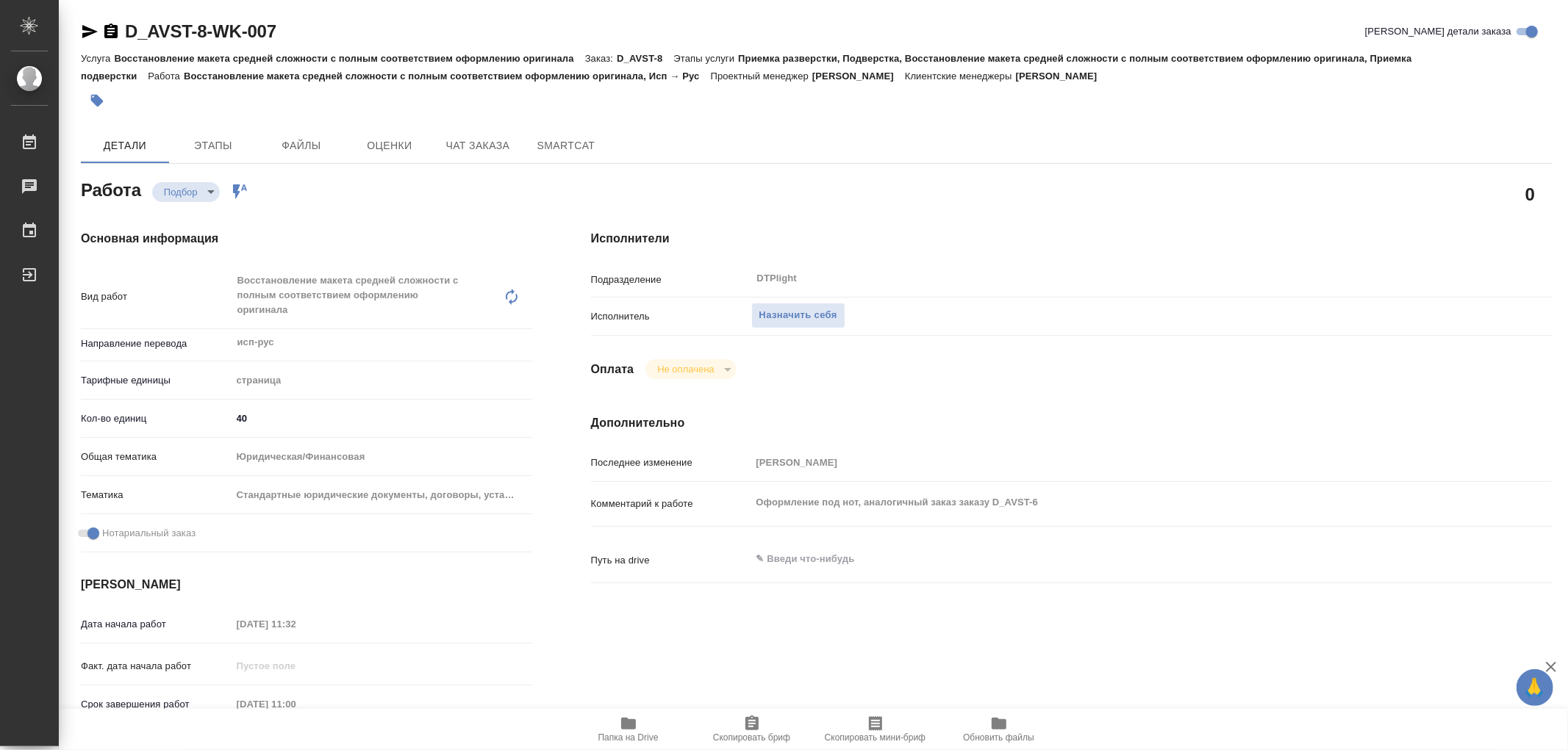
type textarea "x"
